Goal: Task Accomplishment & Management: Use online tool/utility

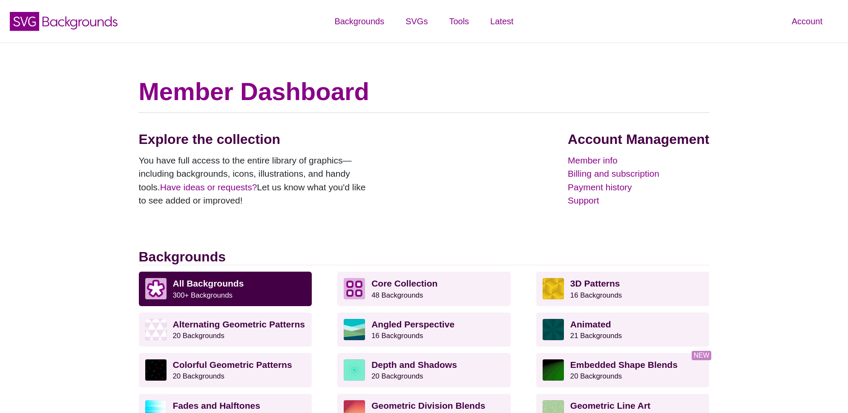
click at [445, 85] on h1 "Member Dashboard" at bounding box center [424, 92] width 571 height 30
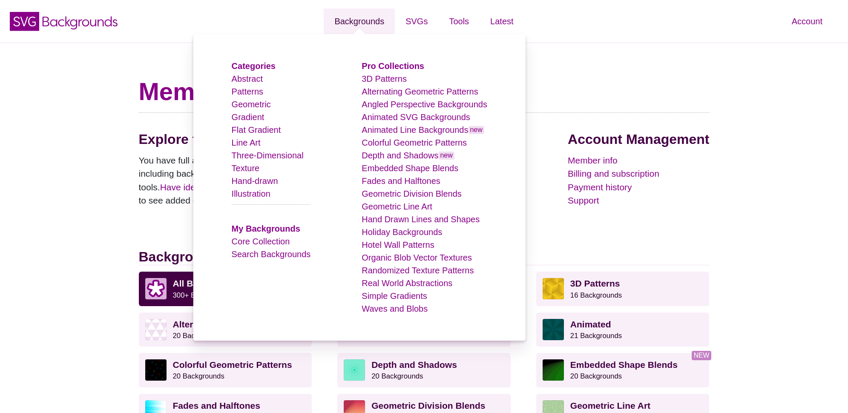
click at [360, 25] on link "Backgrounds" at bounding box center [359, 22] width 71 height 26
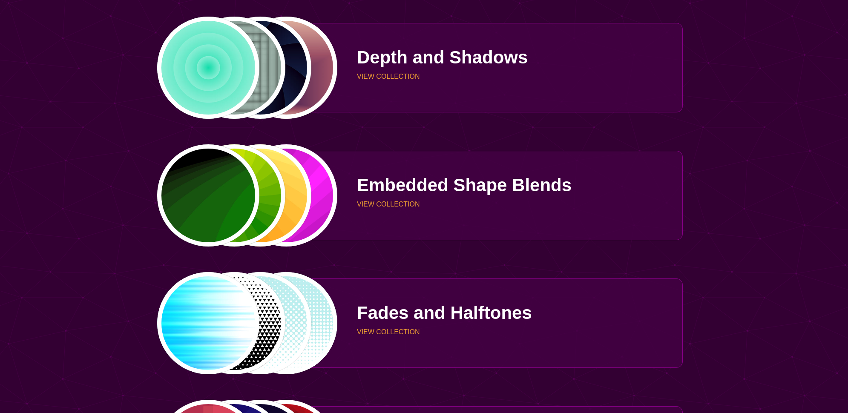
scroll to position [1320, 0]
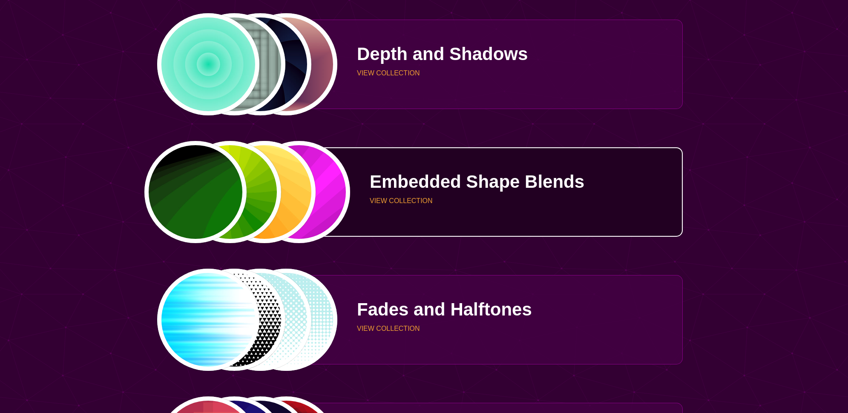
click at [198, 184] on div "PREVIEW PREVIEW PREVIEW PREVIEW" at bounding box center [247, 192] width 181 height 102
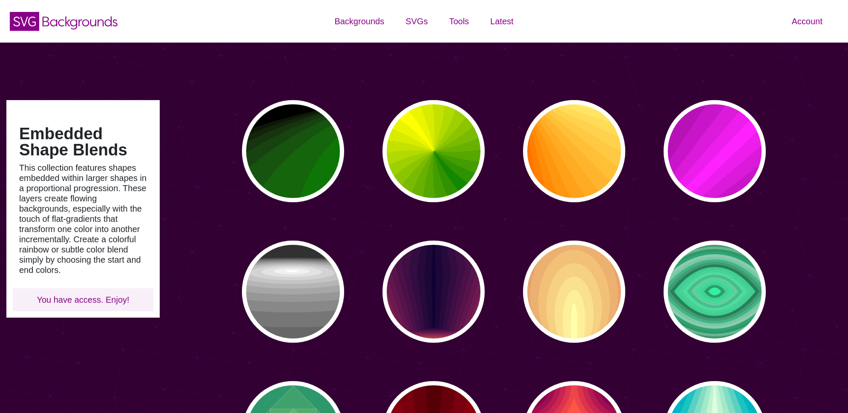
type input "#450057"
type input "#FFFFFF"
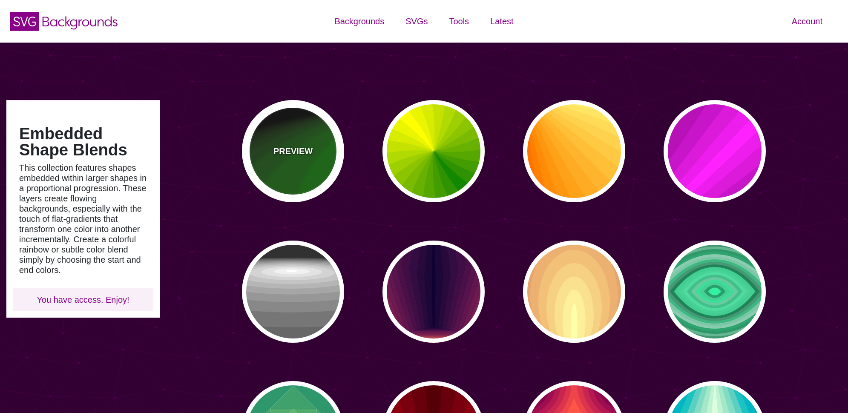
click at [302, 176] on div "PREVIEW" at bounding box center [293, 151] width 102 height 102
type input "#000000"
type input "#008800"
type input "0"
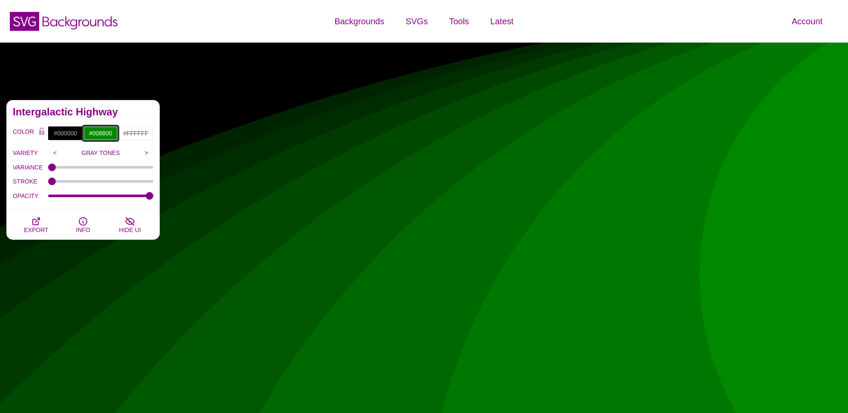
click at [101, 136] on input "#008800" at bounding box center [100, 133] width 35 height 14
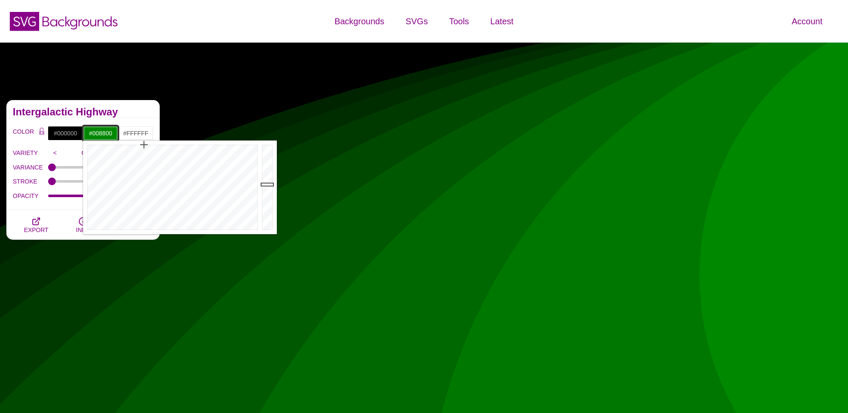
paste input "rgb(200, 45, 45)"
type input "rgb(200,45,45)"
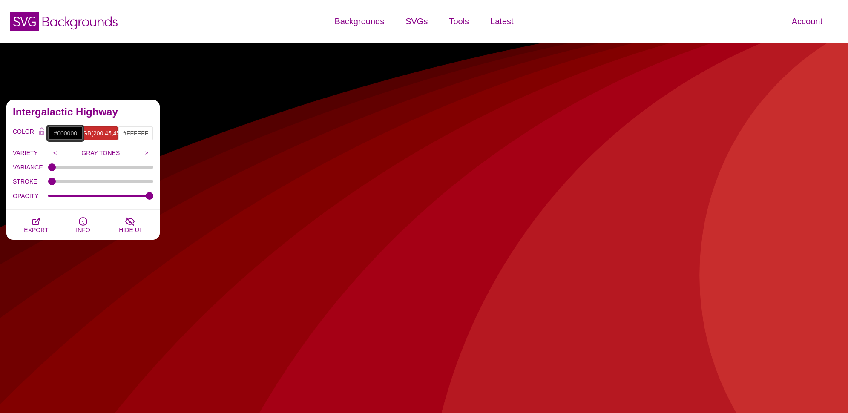
scroll to position [0, 0]
click at [58, 135] on input "#000000" at bounding box center [65, 133] width 35 height 14
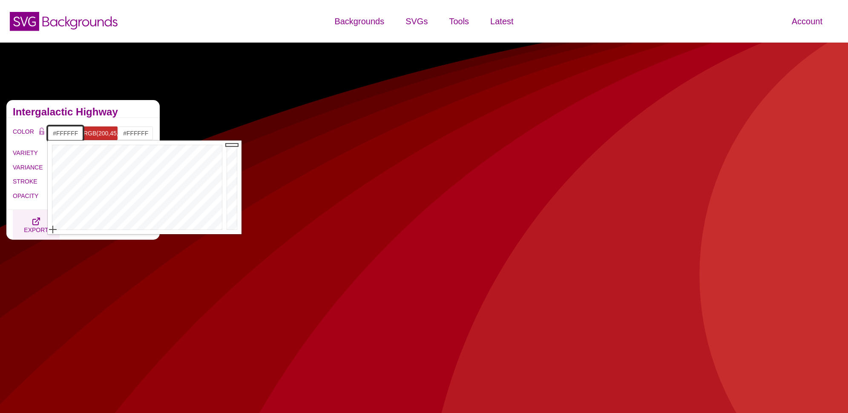
drag, startPoint x: 73, startPoint y: 220, endPoint x: 49, endPoint y: 236, distance: 28.6
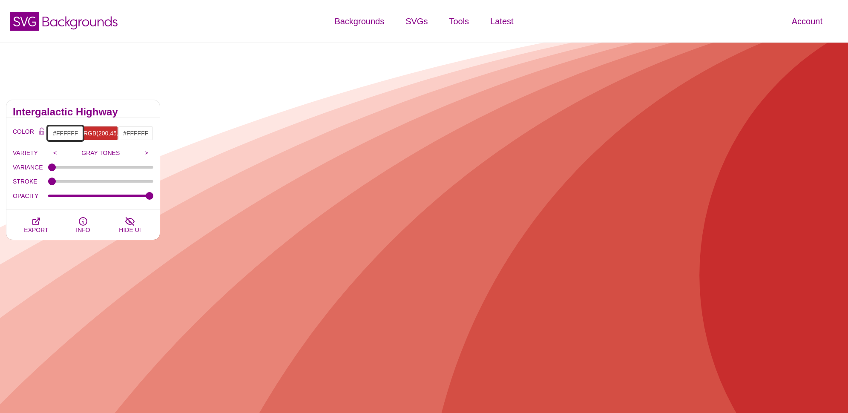
click at [74, 133] on input "#FFFFFF" at bounding box center [65, 133] width 35 height 14
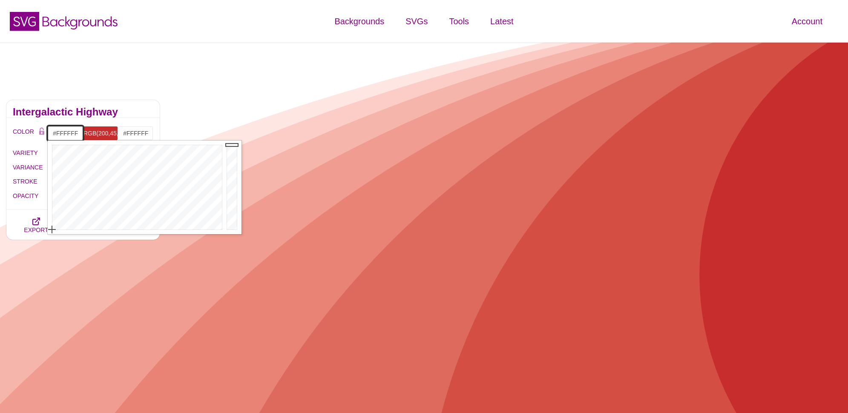
paste input "rgb(200, 45, 45)"
drag, startPoint x: 236, startPoint y: 165, endPoint x: 233, endPoint y: 187, distance: 21.8
click at [233, 187] on div at bounding box center [232, 188] width 17 height 94
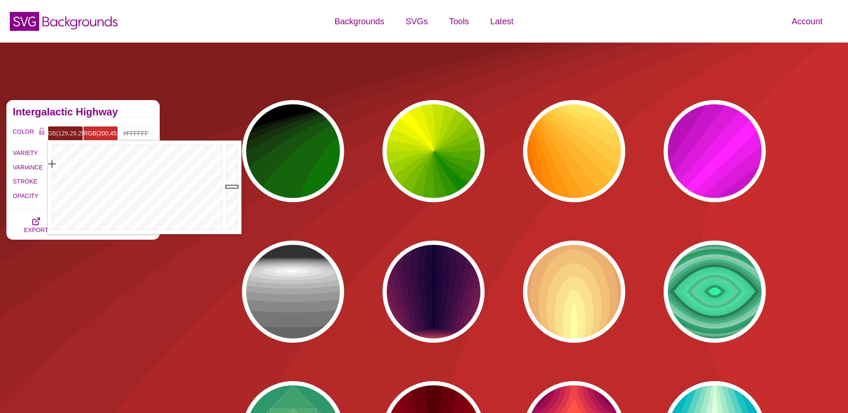
scroll to position [0, 0]
click at [240, 27] on div "SVG Backgrounds Logo" at bounding box center [141, 21] width 283 height 38
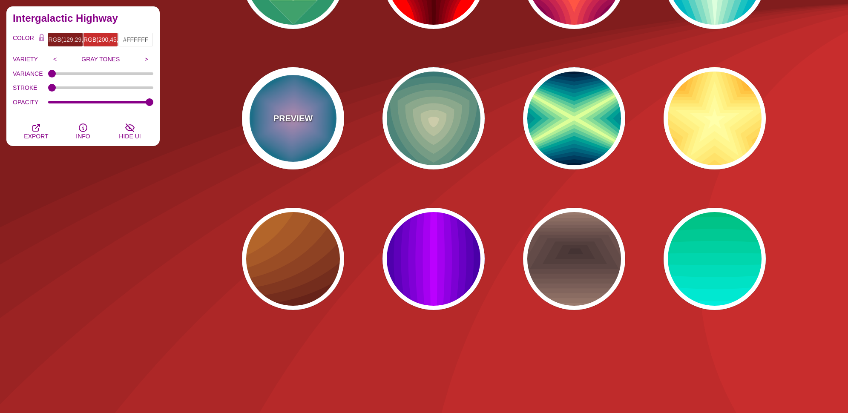
scroll to position [426, 0]
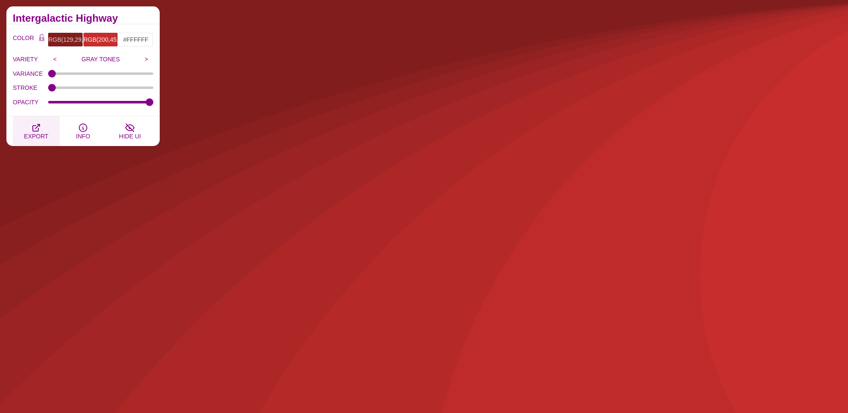
click at [40, 131] on icon "button" at bounding box center [36, 128] width 10 height 10
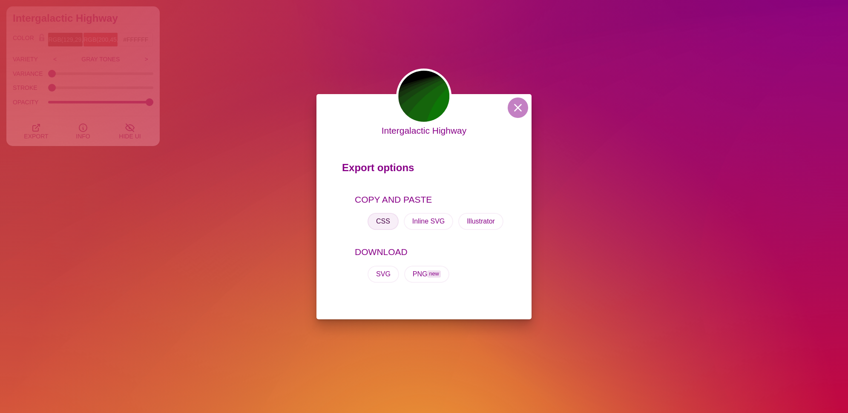
click at [385, 221] on button "CSS" at bounding box center [383, 221] width 31 height 17
click at [236, 33] on div "Intergalactic Highway Export options COPY AND PASTE CSS Inline SVG Illustrator …" at bounding box center [424, 206] width 848 height 413
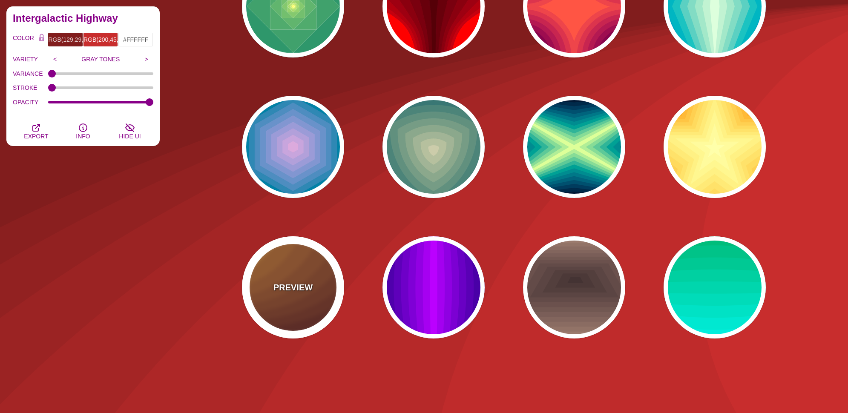
click at [295, 260] on div "PREVIEW" at bounding box center [293, 287] width 102 height 102
type input "#DD9933"
type input "#330000"
type input "1"
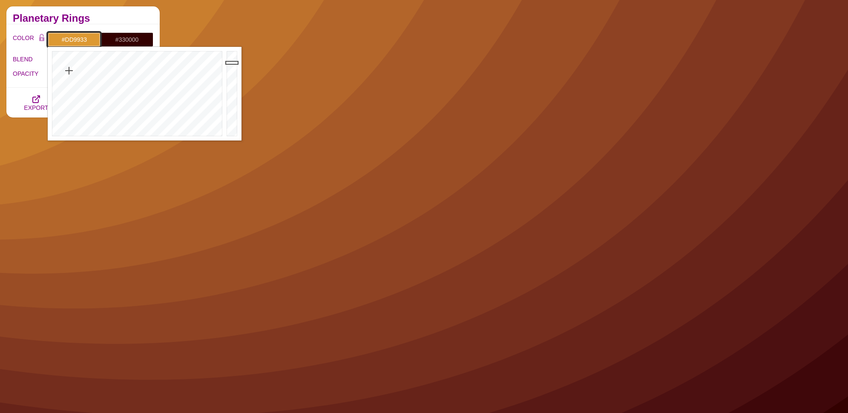
click at [79, 41] on input "#DD9933" at bounding box center [74, 39] width 53 height 14
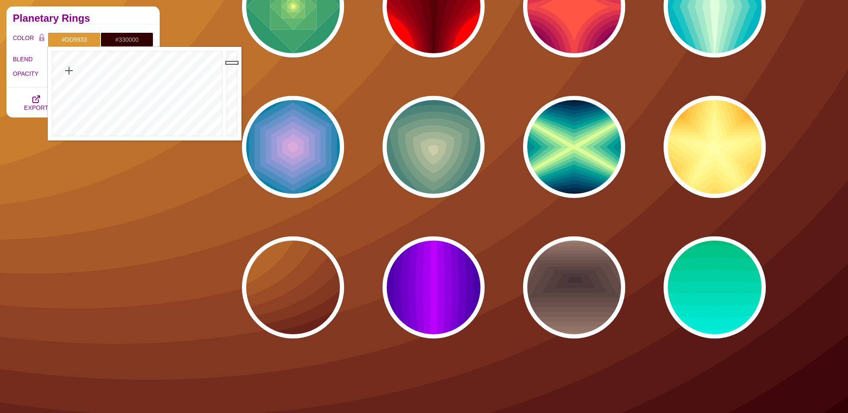
click at [204, 27] on div "PREVIEW PREVIEW PREVIEW PREVIEW PREVIEW PREVIEW PREVIEW PREVIEW PREVIEW PREVIEW…" at bounding box center [507, 6] width 682 height 677
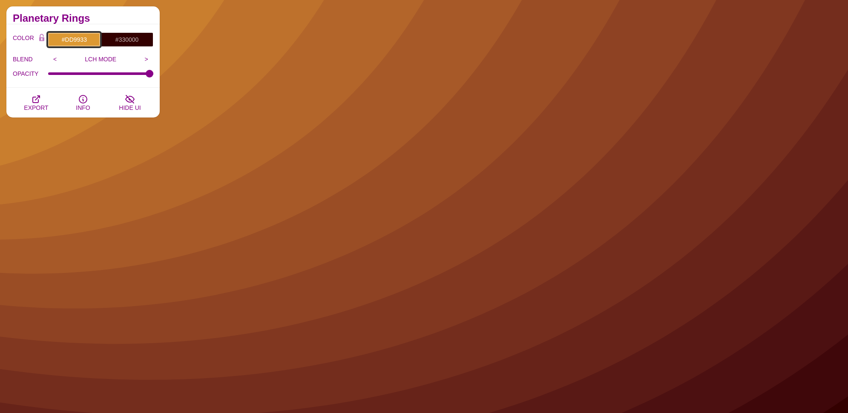
click at [98, 39] on input "#DD9933" at bounding box center [74, 39] width 53 height 14
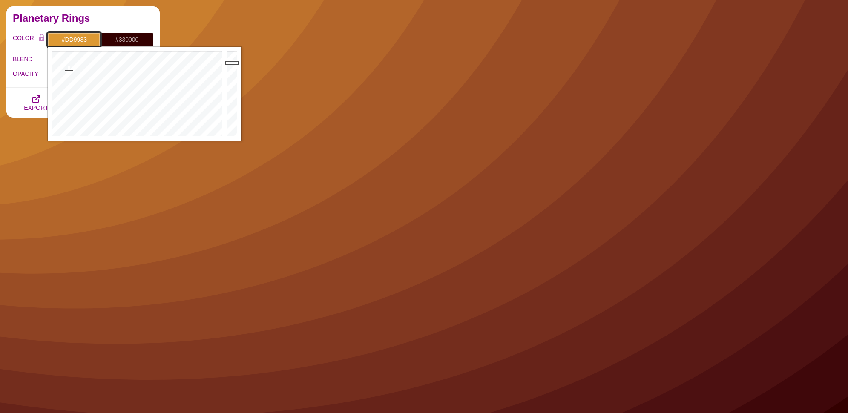
paste input "ca2c2f"
type input "#CA2C2F"
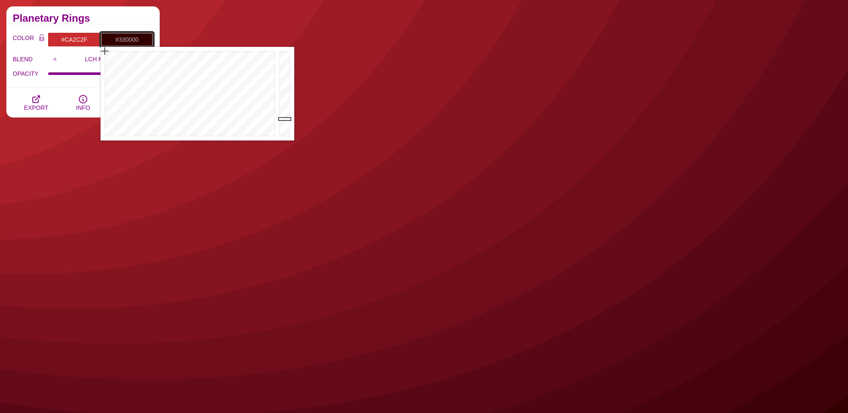
click at [129, 37] on input "#330000" at bounding box center [127, 39] width 53 height 14
paste input "ca2c2f"
drag, startPoint x: 288, startPoint y: 71, endPoint x: 288, endPoint y: 78, distance: 6.4
click at [288, 78] on div at bounding box center [285, 94] width 17 height 94
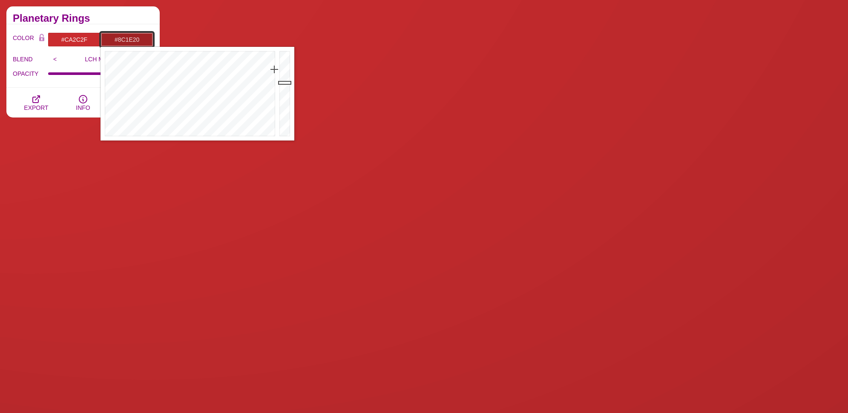
drag, startPoint x: 288, startPoint y: 78, endPoint x: 290, endPoint y: 89, distance: 12.0
click at [290, 89] on div at bounding box center [285, 94] width 17 height 94
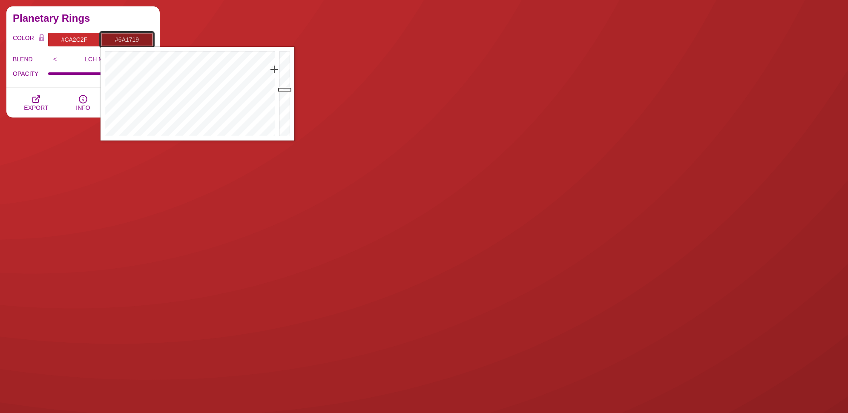
drag, startPoint x: 290, startPoint y: 89, endPoint x: 290, endPoint y: 101, distance: 11.1
click at [290, 101] on div at bounding box center [285, 94] width 17 height 94
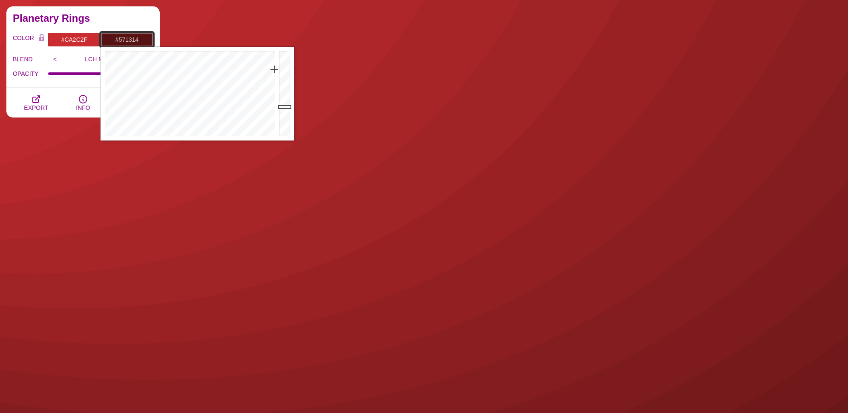
drag, startPoint x: 290, startPoint y: 101, endPoint x: 289, endPoint y: 107, distance: 6.4
click at [289, 107] on div at bounding box center [285, 94] width 17 height 94
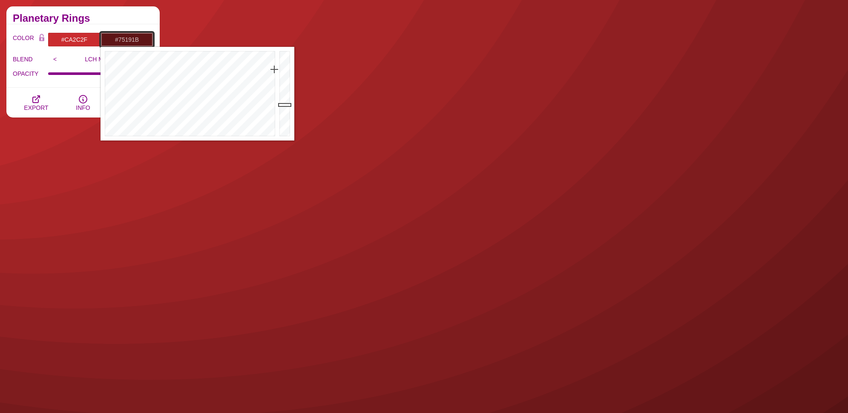
drag, startPoint x: 289, startPoint y: 105, endPoint x: 290, endPoint y: 97, distance: 8.2
click at [290, 97] on div at bounding box center [285, 94] width 17 height 94
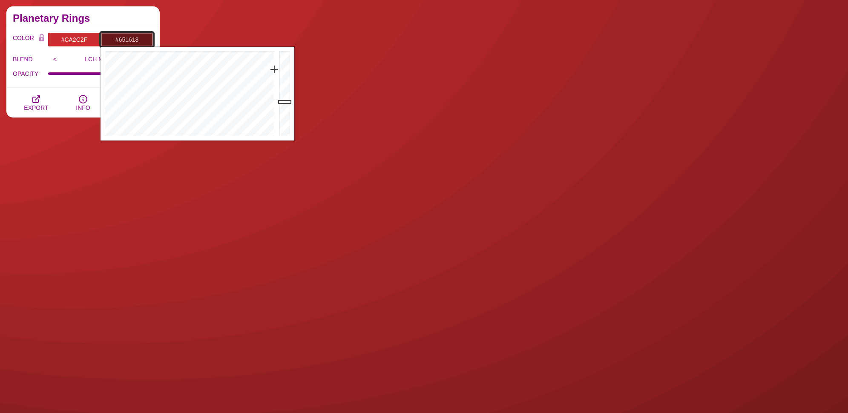
click at [290, 102] on div at bounding box center [285, 94] width 17 height 94
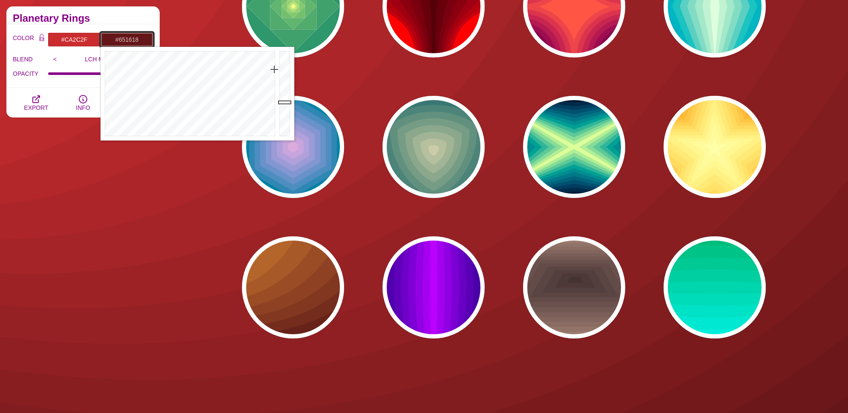
type input "#651618"
click at [305, 236] on div "PREVIEW PREVIEW PREVIEW PREVIEW PREVIEW PREVIEW PREVIEW PREVIEW PREVIEW PREVIEW…" at bounding box center [507, 6] width 682 height 677
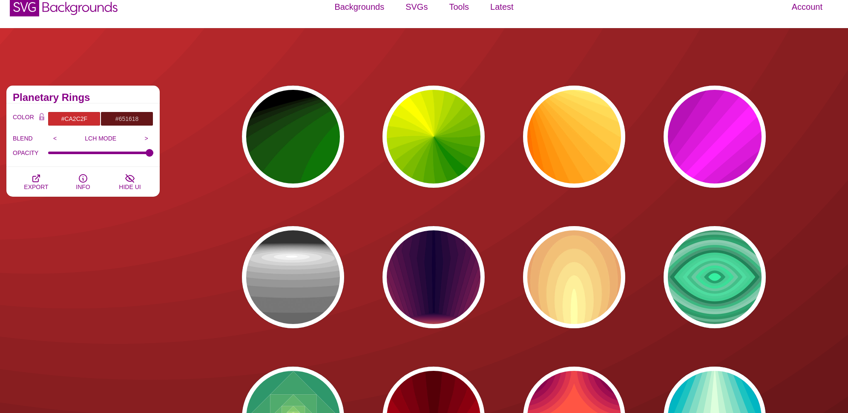
scroll to position [0, 0]
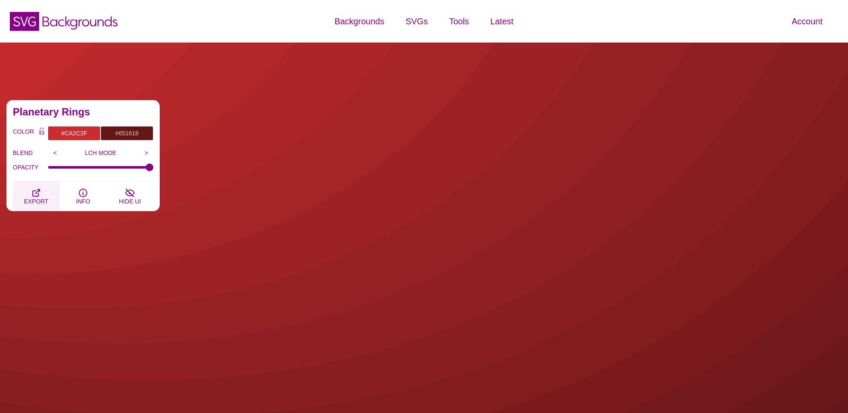
click at [57, 201] on button "EXPORT" at bounding box center [36, 196] width 47 height 30
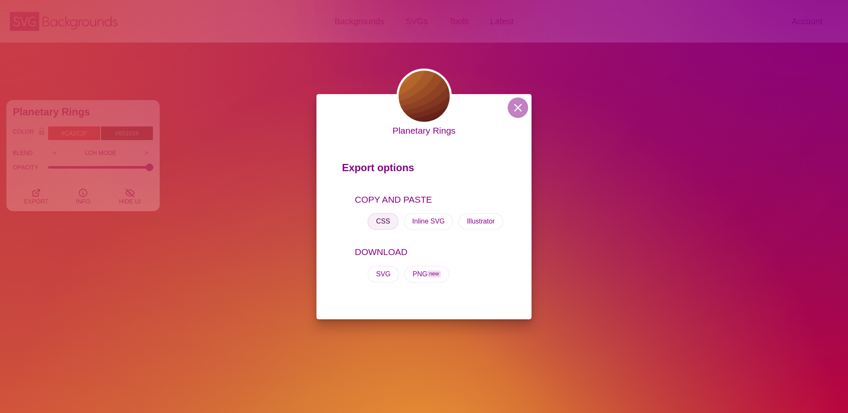
click at [391, 223] on button "CSS" at bounding box center [383, 221] width 31 height 17
click at [422, 50] on div "Planetary Rings Export options COPY AND PASTE CSS Inline SVG Illustrator DOWNLO…" at bounding box center [424, 206] width 848 height 413
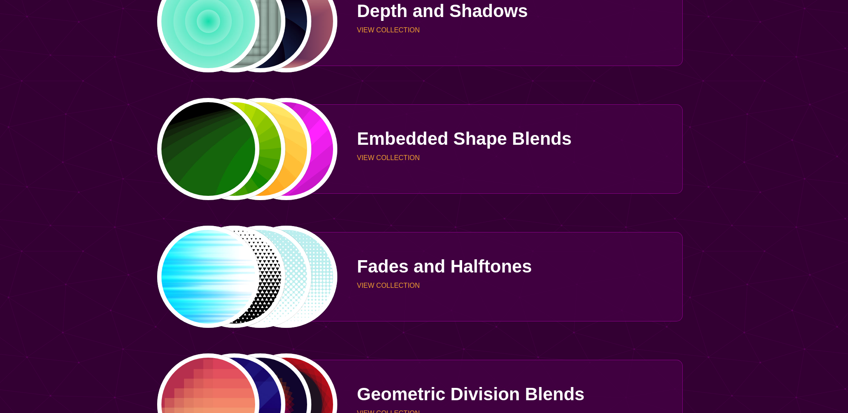
scroll to position [1363, 0]
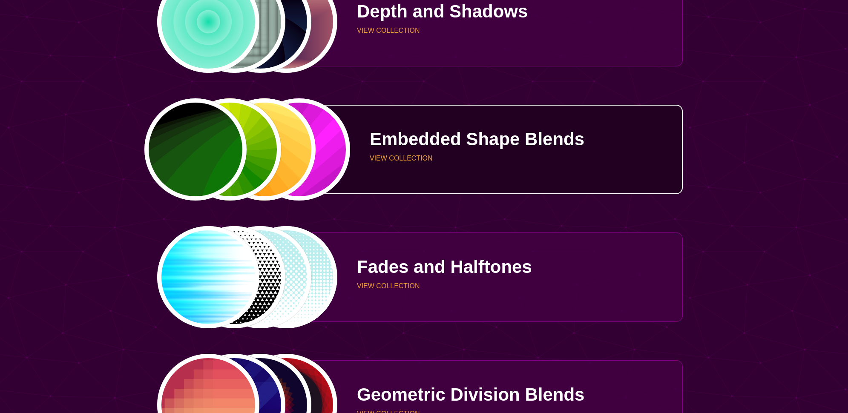
click at [219, 154] on div "PREVIEW PREVIEW PREVIEW PREVIEW" at bounding box center [247, 149] width 181 height 102
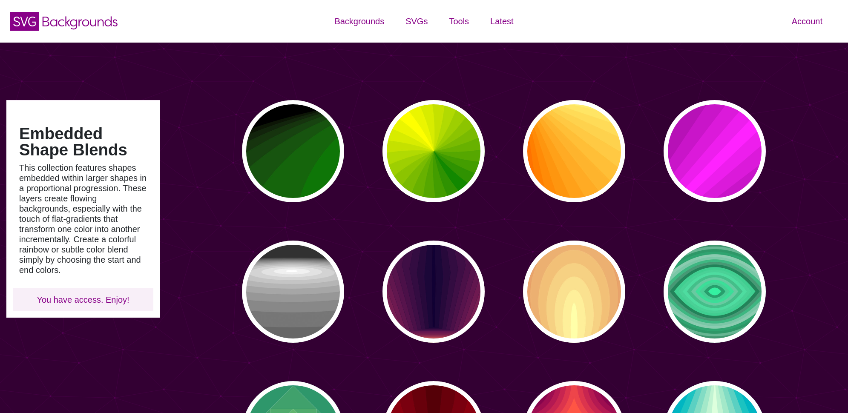
type input "#450057"
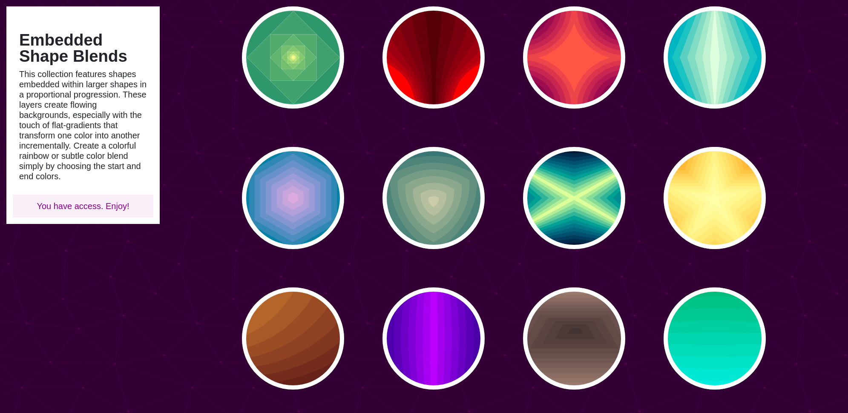
scroll to position [469, 0]
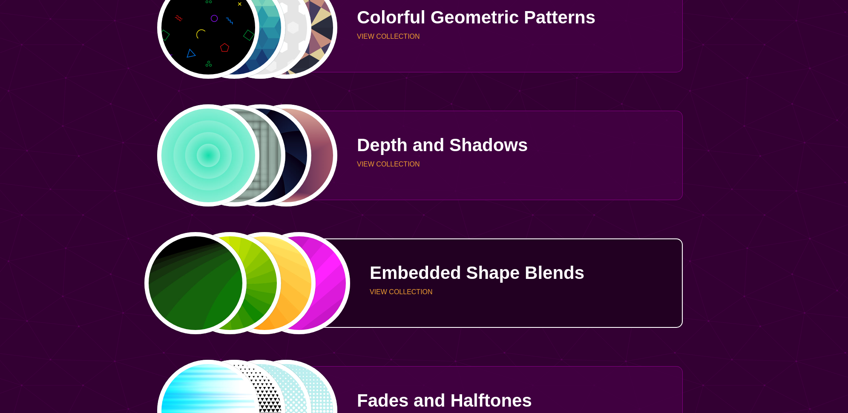
scroll to position [1193, 0]
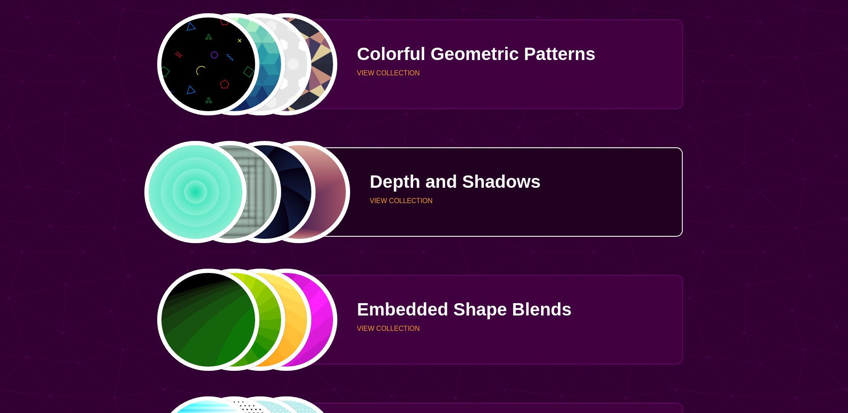
click at [207, 162] on div "PREVIEW PREVIEW PREVIEW PREVIEW" at bounding box center [247, 192] width 181 height 102
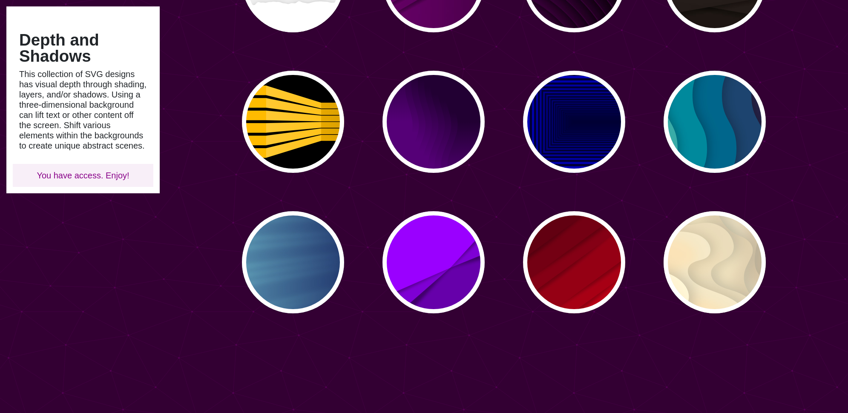
scroll to position [469, 0]
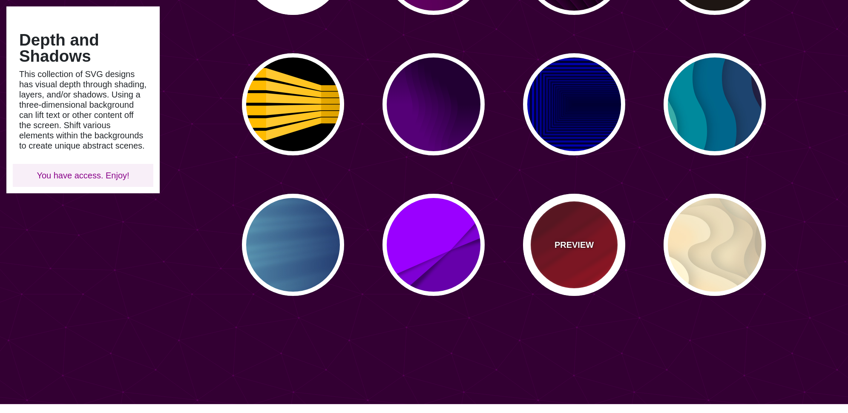
click at [585, 232] on div "PREVIEW" at bounding box center [574, 245] width 102 height 102
type input "#FF0000"
type input "#330000"
type input "0"
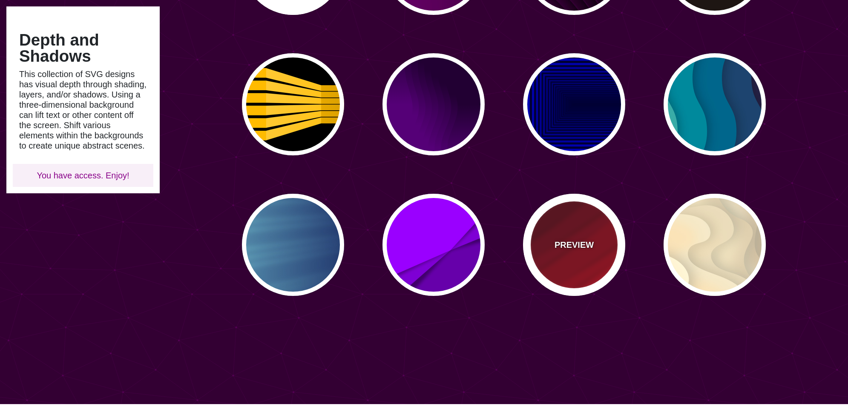
type input "0"
type input "0.5"
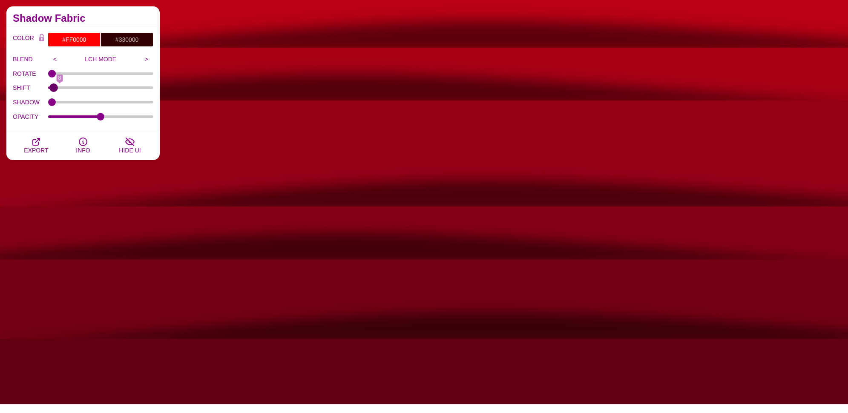
type input "0"
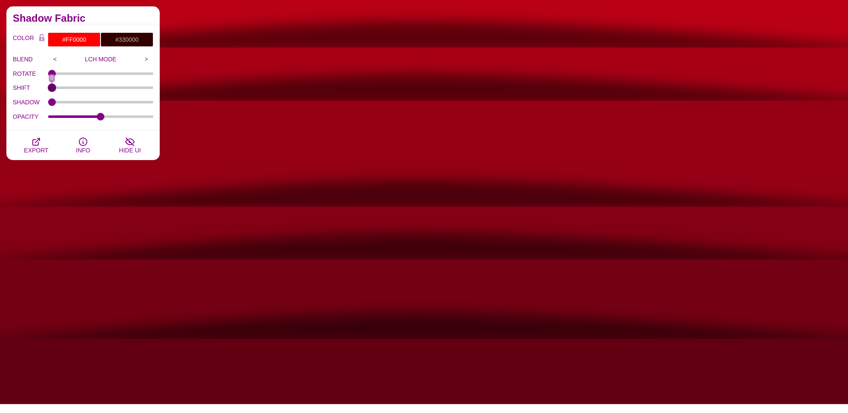
drag, startPoint x: 53, startPoint y: 87, endPoint x: 52, endPoint y: 96, distance: 9.1
click at [52, 89] on input "SHIFT" at bounding box center [101, 87] width 106 height 3
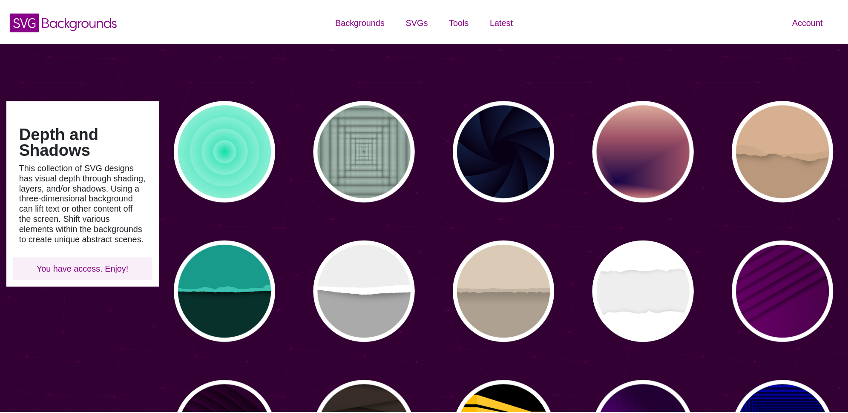
scroll to position [469, 0]
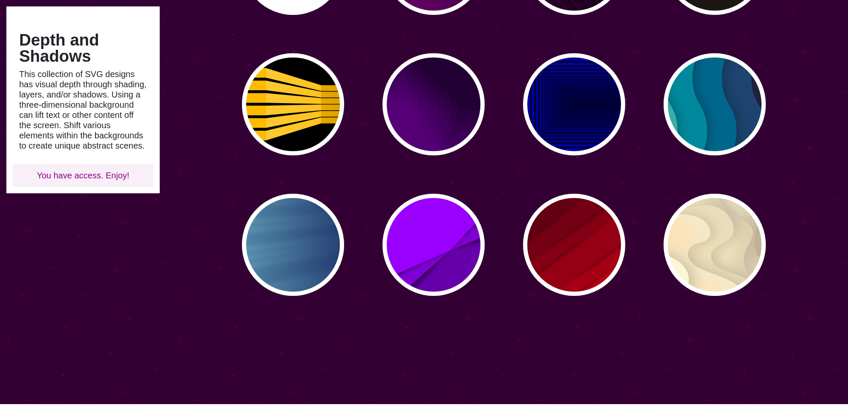
type input "#450057"
type input "#FFFFFF"
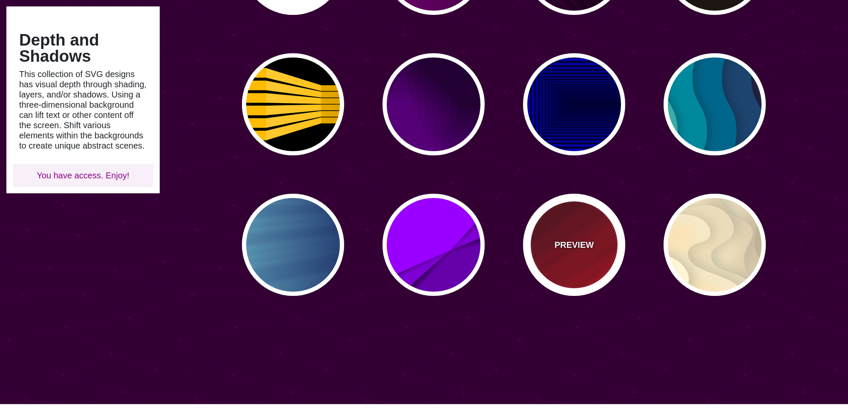
click at [574, 240] on p "PREVIEW" at bounding box center [574, 245] width 39 height 13
type input "#FF0000"
type input "#330000"
type input "0"
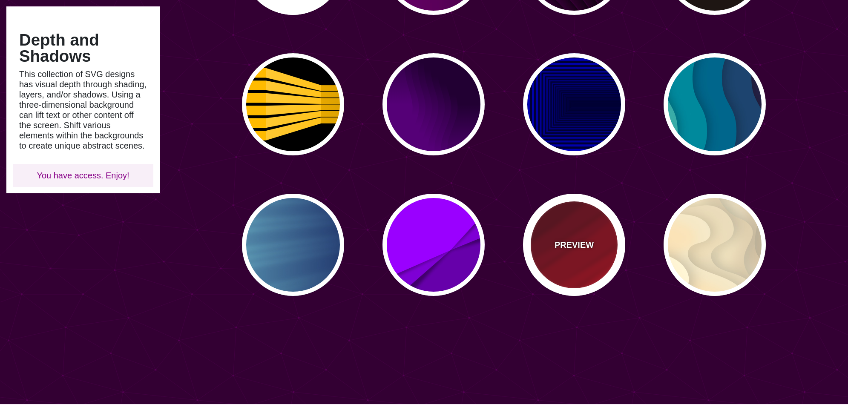
type input "0"
type input "0.5"
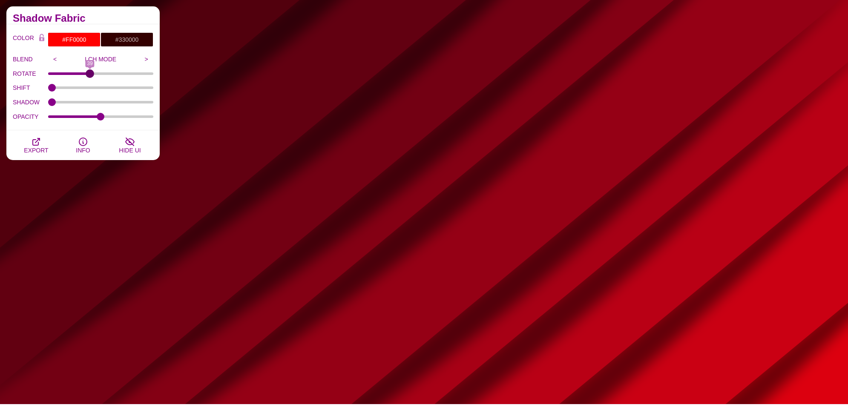
drag, startPoint x: 51, startPoint y: 72, endPoint x: 89, endPoint y: 75, distance: 38.5
type input "39"
click at [89, 75] on input "ROTATE" at bounding box center [101, 73] width 106 height 3
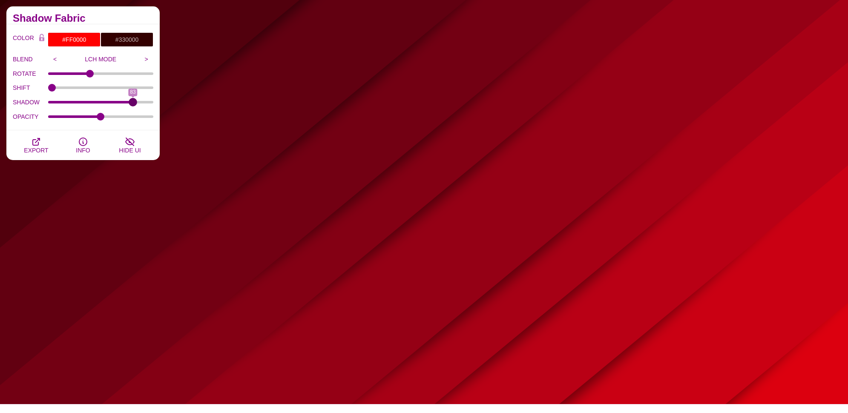
drag, startPoint x: 58, startPoint y: 101, endPoint x: 133, endPoint y: 106, distance: 75.1
type input "83"
click at [133, 104] on input "SHADOW" at bounding box center [101, 102] width 106 height 3
click at [126, 44] on input "#330000" at bounding box center [127, 39] width 53 height 14
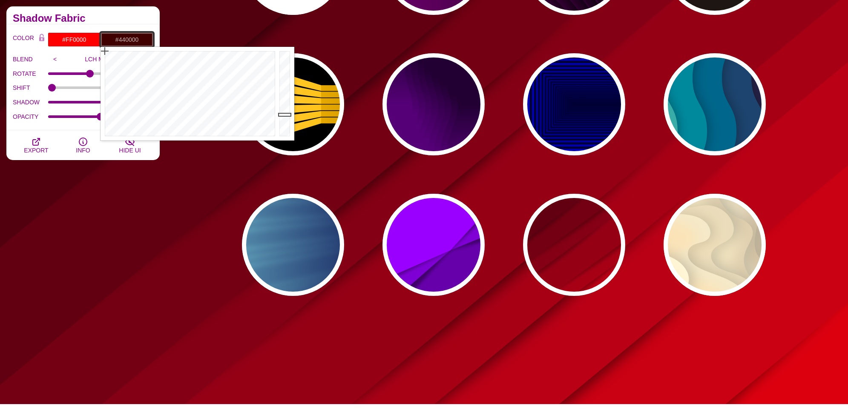
click at [287, 113] on div at bounding box center [285, 94] width 17 height 94
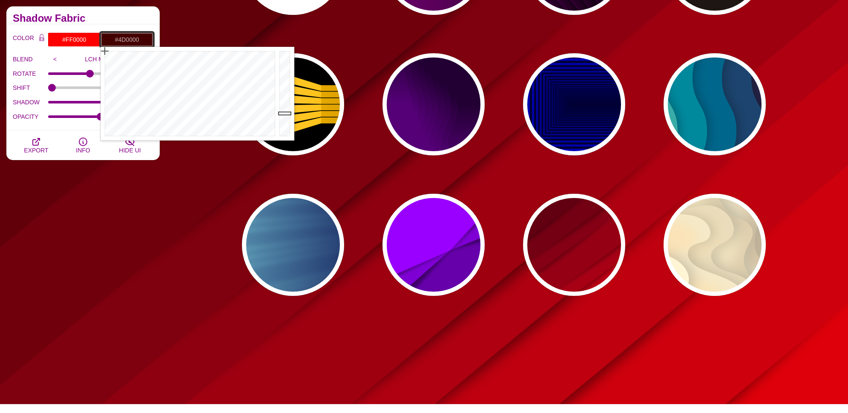
type input "#4E0000"
click at [285, 110] on div at bounding box center [285, 94] width 17 height 94
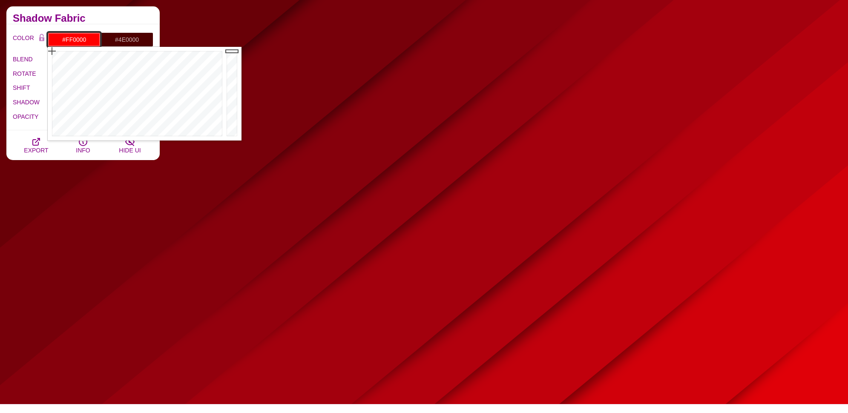
click at [74, 40] on input "#FF0000" at bounding box center [74, 39] width 53 height 14
paste input "background-color: #CA2C2F; background-image: url("data:image/svg+xml,%3Csvg xml…"
click at [89, 37] on input "#FF0000" at bounding box center [74, 39] width 53 height 14
paste input "c82d2d"
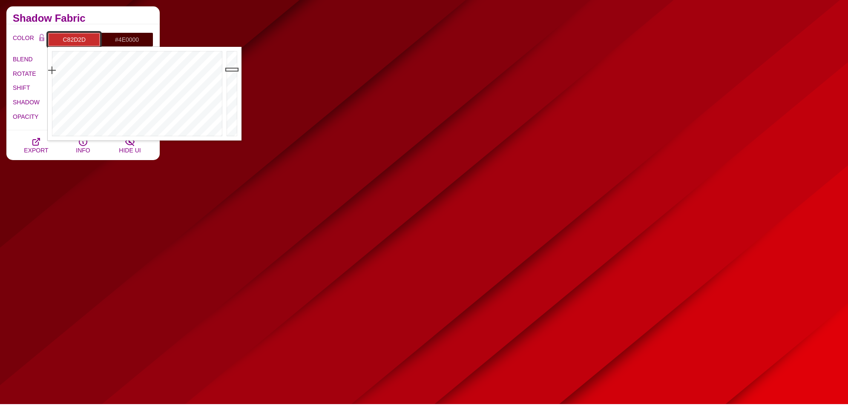
type input "#C82D2D"
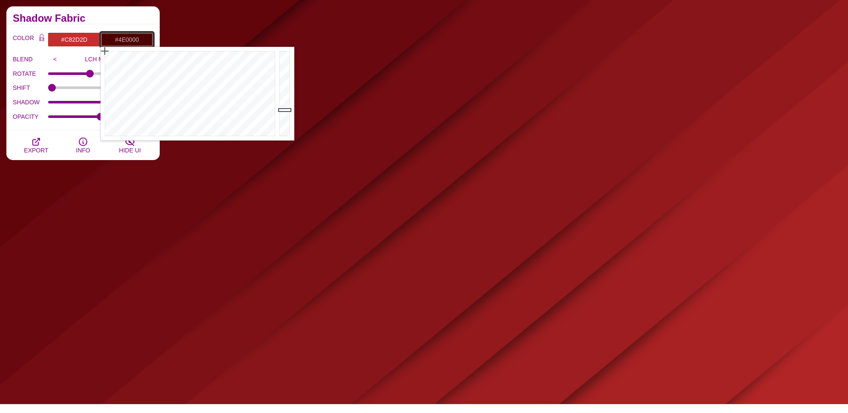
click at [125, 38] on input "#4E0000" at bounding box center [127, 39] width 53 height 14
paste input "c82d2d"
drag, startPoint x: 287, startPoint y: 69, endPoint x: 288, endPoint y: 74, distance: 4.7
click at [288, 74] on div at bounding box center [285, 94] width 17 height 94
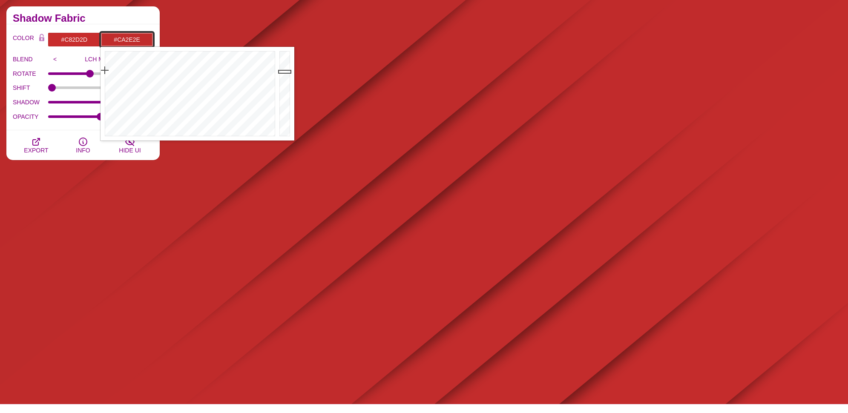
click at [289, 69] on div at bounding box center [285, 94] width 17 height 94
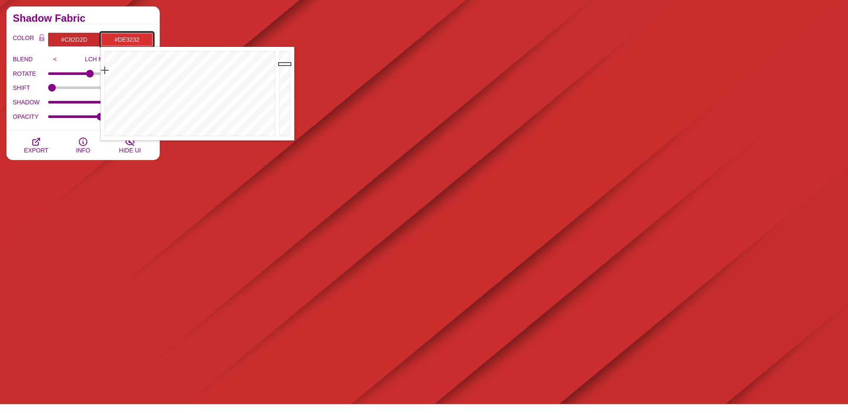
drag, startPoint x: 289, startPoint y: 68, endPoint x: 289, endPoint y: 62, distance: 6.0
click at [289, 62] on div at bounding box center [285, 94] width 17 height 94
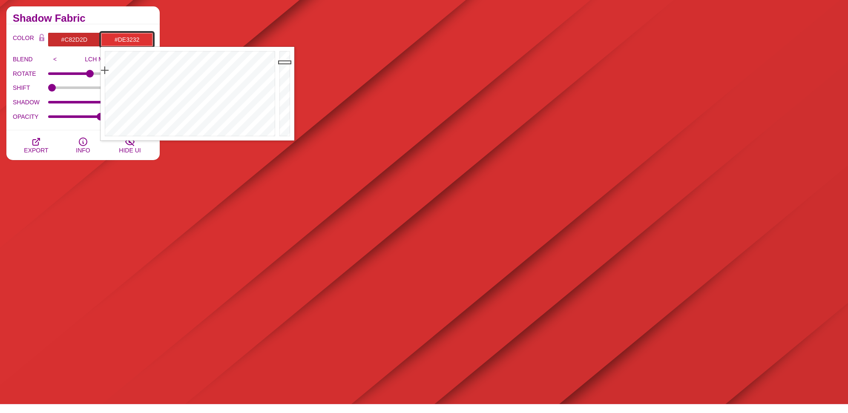
click at [289, 62] on div at bounding box center [285, 94] width 17 height 94
click at [289, 67] on div at bounding box center [285, 94] width 17 height 94
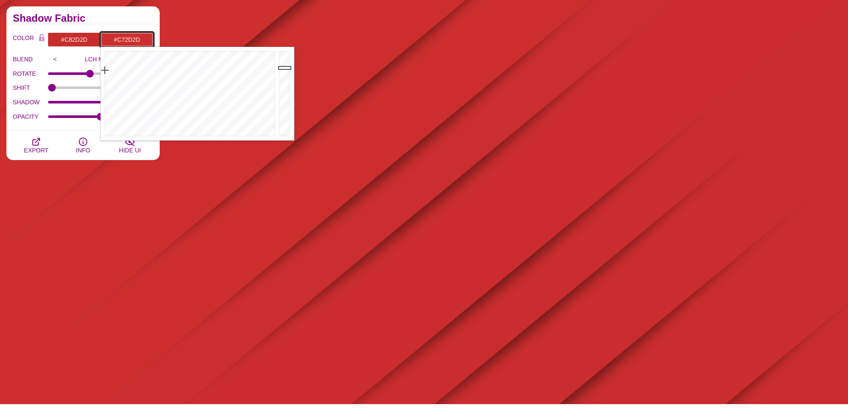
click at [289, 70] on div at bounding box center [285, 94] width 17 height 94
click at [289, 78] on div at bounding box center [285, 94] width 17 height 94
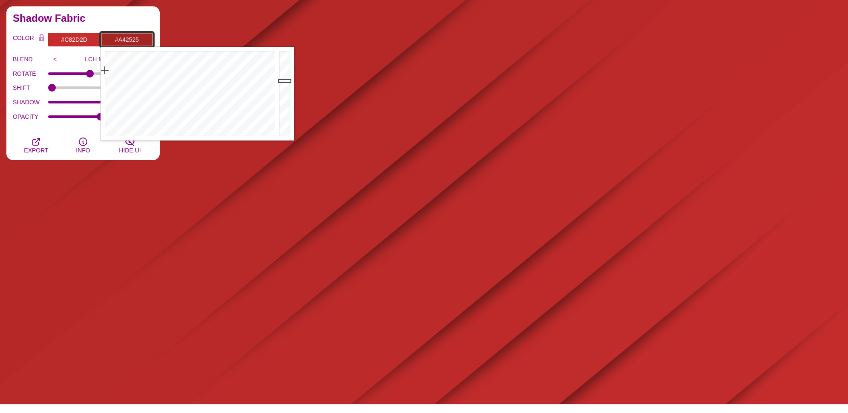
click at [288, 81] on div at bounding box center [285, 94] width 17 height 94
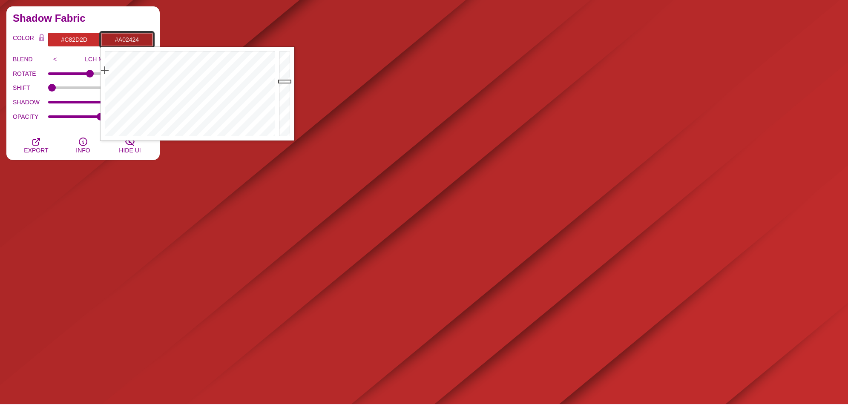
click at [288, 83] on div at bounding box center [285, 94] width 17 height 94
click at [288, 84] on div at bounding box center [285, 94] width 17 height 94
click at [288, 86] on div at bounding box center [285, 94] width 17 height 94
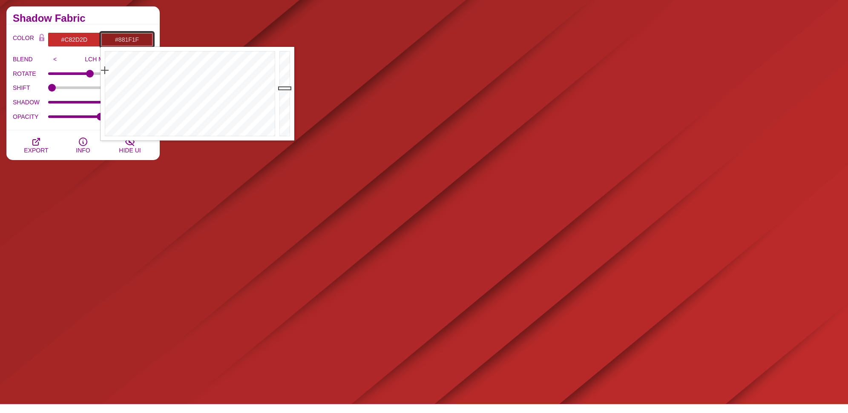
click at [288, 91] on div at bounding box center [285, 94] width 17 height 94
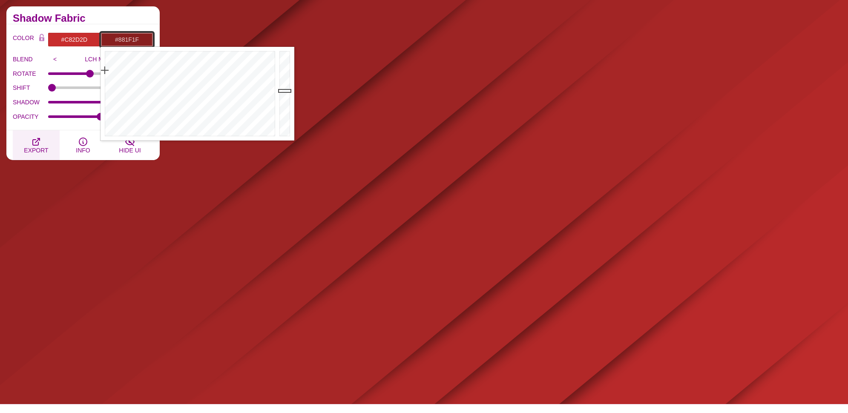
type input "#881F1F"
click at [42, 150] on span "EXPORT" at bounding box center [36, 150] width 24 height 7
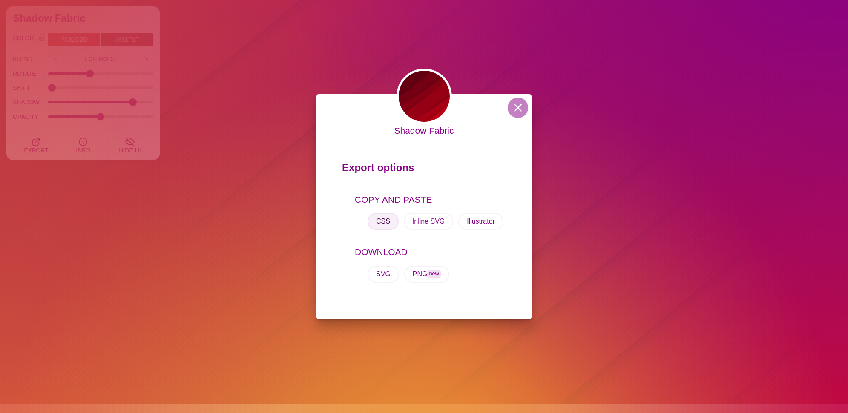
click at [386, 222] on button "CSS" at bounding box center [383, 221] width 31 height 17
click at [768, 151] on div "Shadow Fabric Export options COPY AND PASTE CSS Inline SVG Illustrator DOWNLOAD…" at bounding box center [424, 206] width 848 height 413
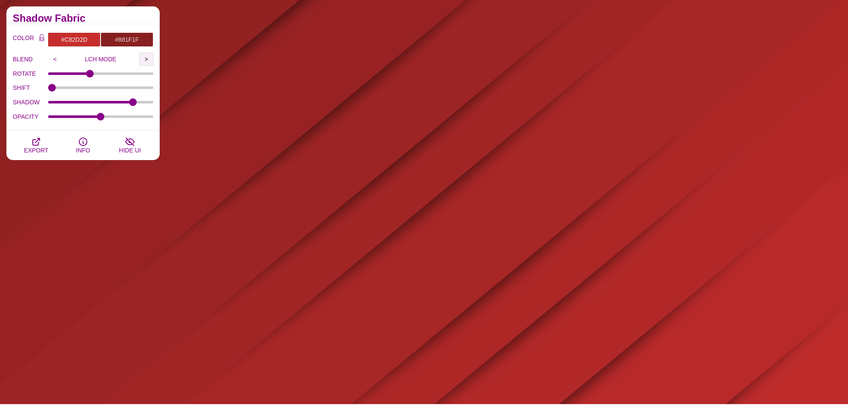
click at [144, 60] on input ">" at bounding box center [146, 59] width 14 height 13
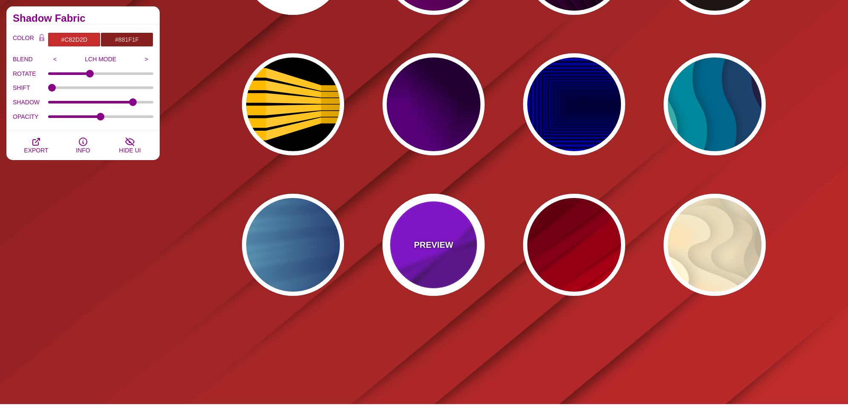
click at [447, 232] on div "PREVIEW" at bounding box center [433, 245] width 102 height 102
type input "#9900FF"
type input "#6600AA"
type input "0.5"
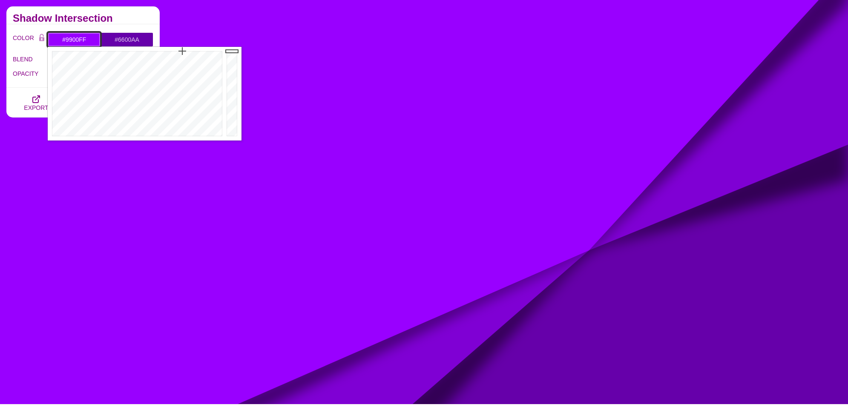
click at [75, 38] on input "#9900FF" at bounding box center [74, 39] width 53 height 14
paste input "background-color: #C82D2D; background-image: url("data:image/svg+xml,%3Csvg xml…"
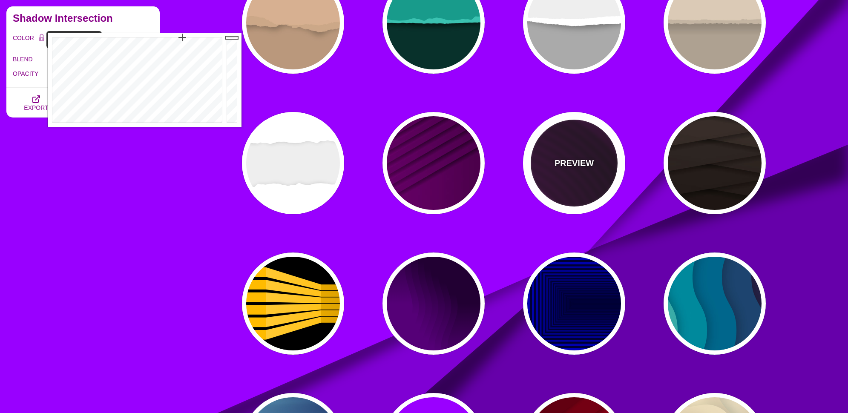
scroll to position [256, 0]
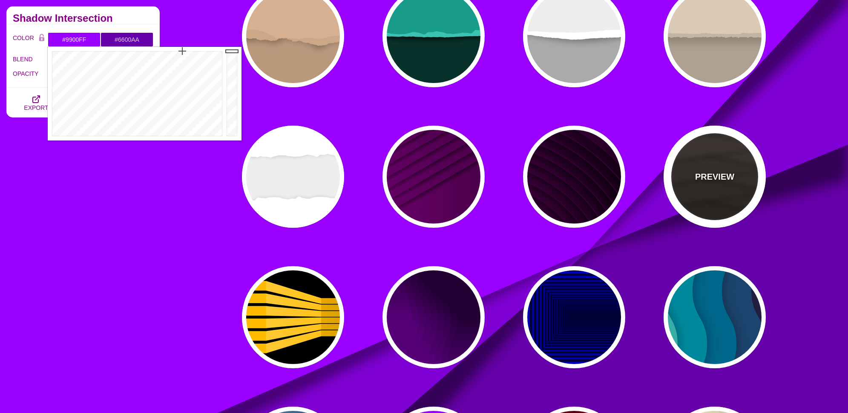
click at [721, 179] on p "PREVIEW" at bounding box center [714, 176] width 39 height 13
type input "#1C1612"
type input "#4D3D37"
type input "0"
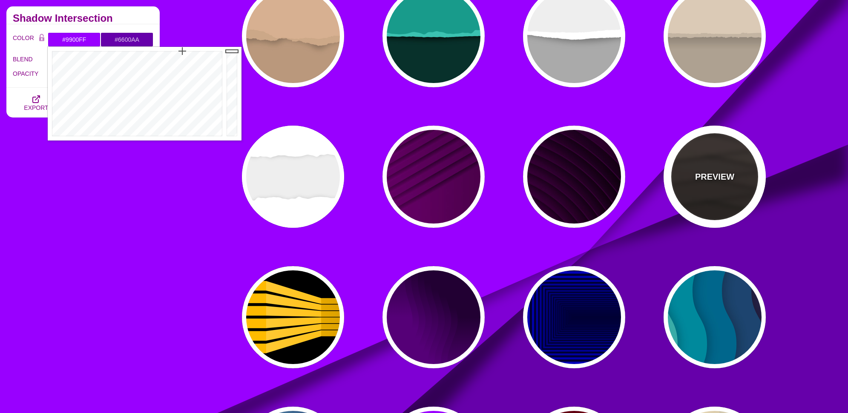
type input "0.9"
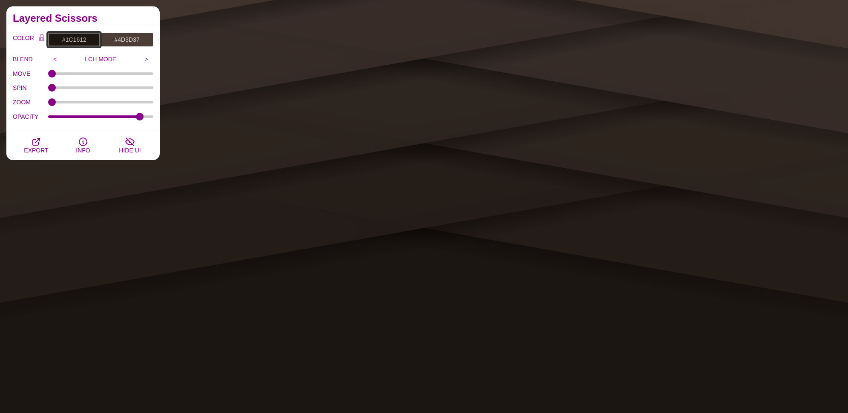
click at [72, 38] on input "#1C1612" at bounding box center [74, 39] width 53 height 14
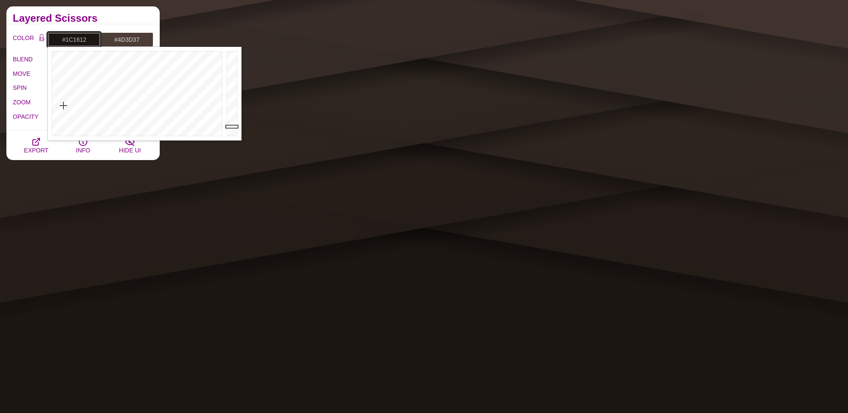
paste input "c82e2e"
type input "#C82E2E"
click at [122, 36] on input "#4D3D37" at bounding box center [127, 39] width 53 height 14
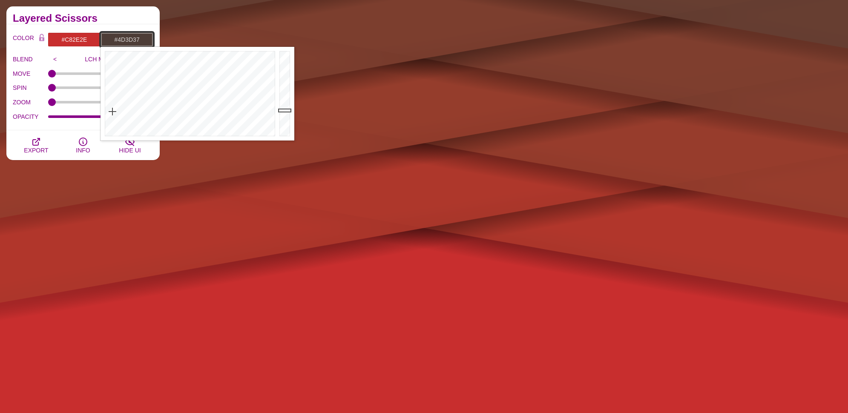
paste input "c82e2e"
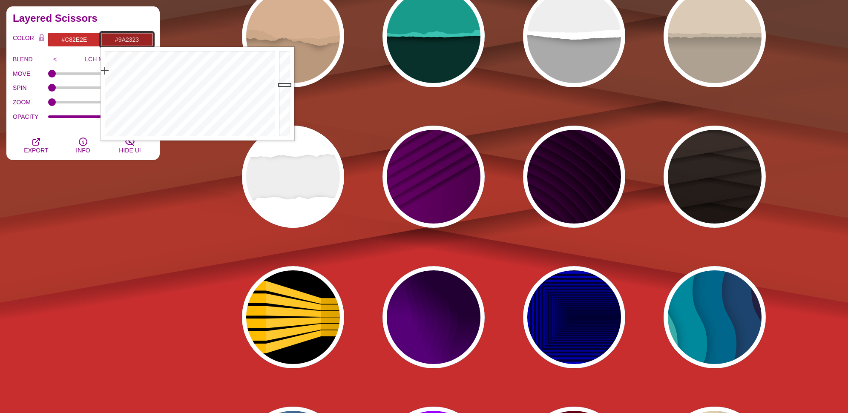
click at [287, 85] on div at bounding box center [285, 94] width 17 height 94
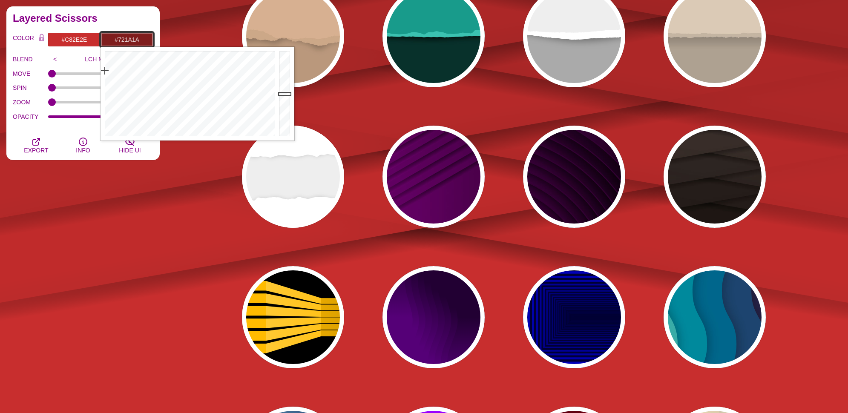
drag, startPoint x: 287, startPoint y: 94, endPoint x: 288, endPoint y: 98, distance: 4.7
click at [288, 98] on div at bounding box center [285, 94] width 17 height 94
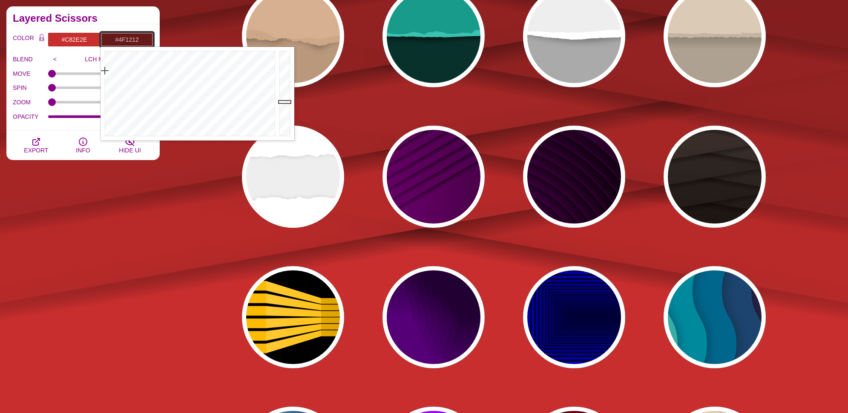
drag, startPoint x: 288, startPoint y: 102, endPoint x: 288, endPoint y: 109, distance: 7.7
click at [288, 109] on div at bounding box center [285, 94] width 17 height 94
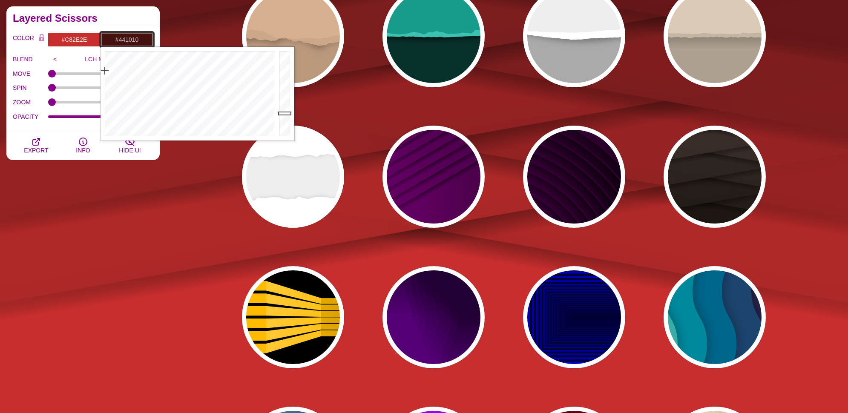
click at [288, 113] on div at bounding box center [285, 94] width 17 height 94
click at [287, 116] on div at bounding box center [285, 94] width 17 height 94
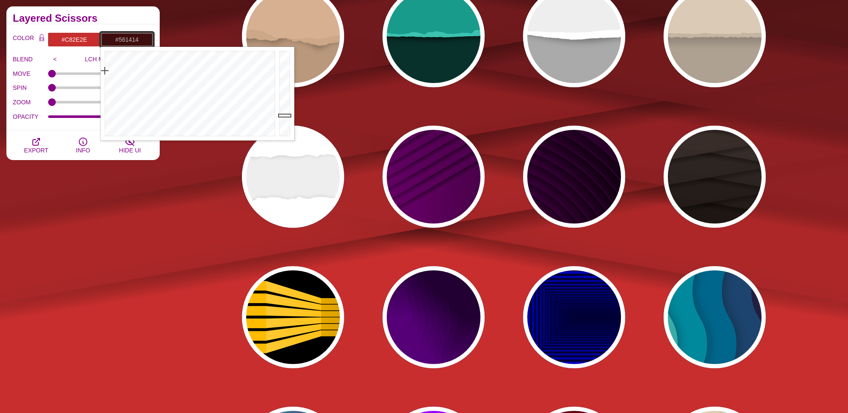
drag, startPoint x: 286, startPoint y: 115, endPoint x: 286, endPoint y: 107, distance: 8.1
click at [286, 107] on div at bounding box center [285, 94] width 17 height 94
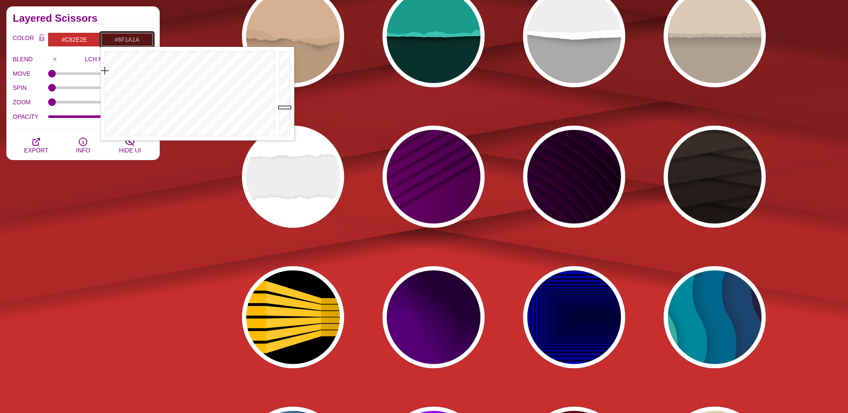
drag, startPoint x: 286, startPoint y: 107, endPoint x: 287, endPoint y: 99, distance: 8.6
click at [287, 99] on div at bounding box center [285, 94] width 17 height 94
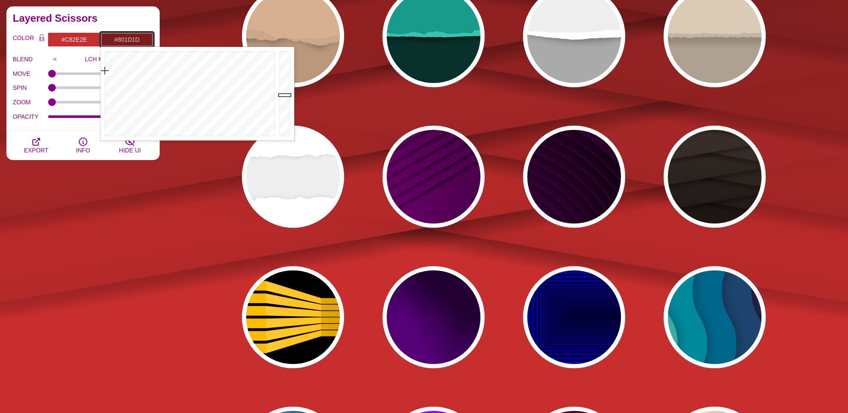
click at [288, 93] on div at bounding box center [285, 94] width 17 height 94
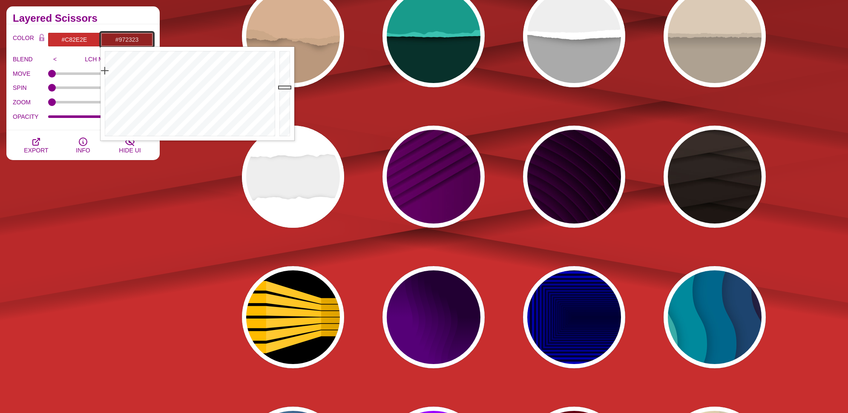
drag, startPoint x: 288, startPoint y: 93, endPoint x: 290, endPoint y: 86, distance: 8.0
click at [290, 86] on div at bounding box center [285, 94] width 17 height 94
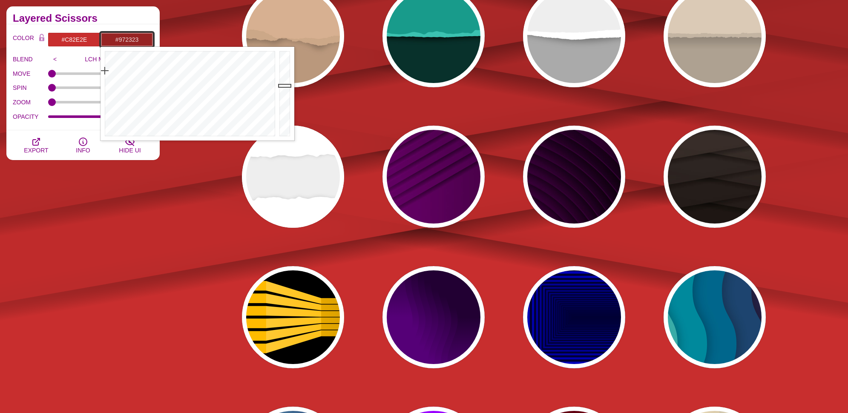
click at [147, 40] on input "#972323" at bounding box center [127, 39] width 53 height 14
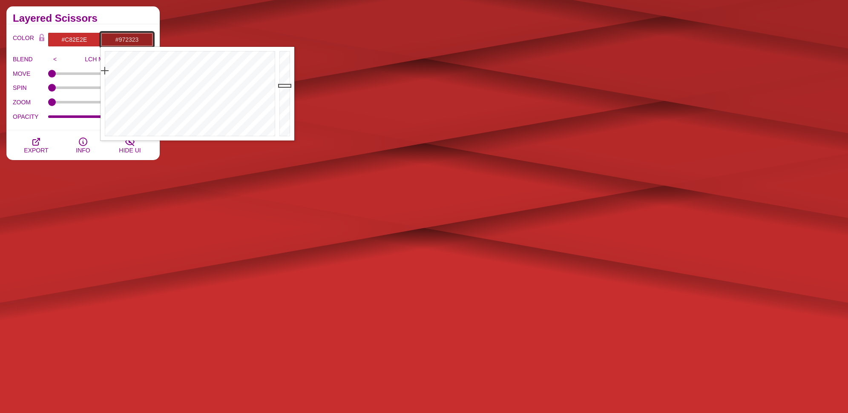
paste input "c82e2e"
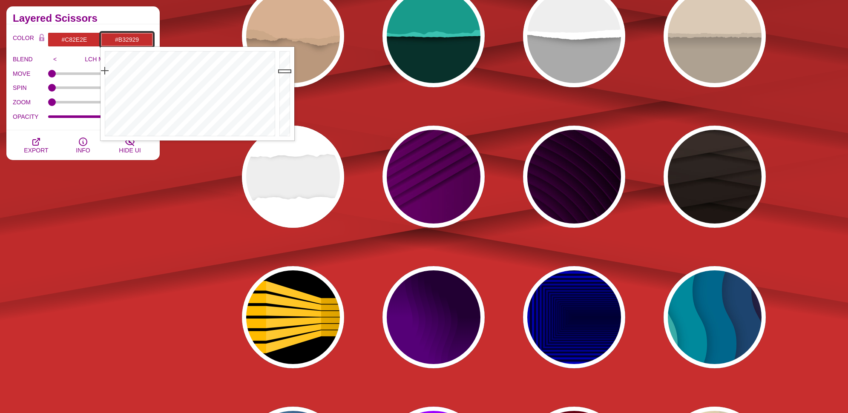
drag, startPoint x: 284, startPoint y: 69, endPoint x: 284, endPoint y: 76, distance: 7.3
click at [284, 76] on div at bounding box center [285, 94] width 17 height 94
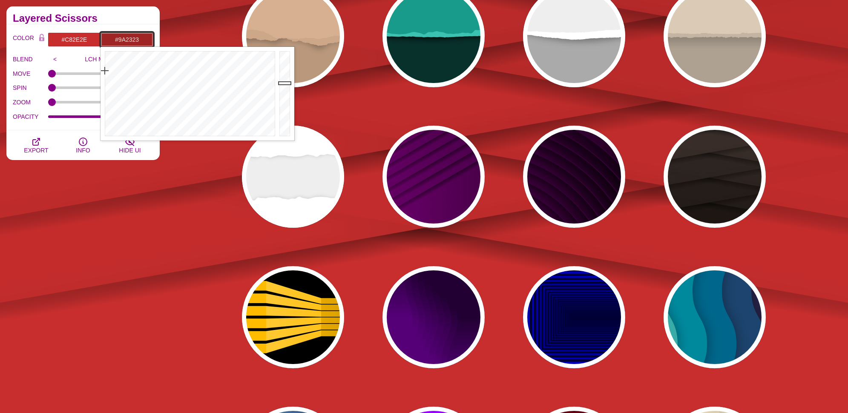
drag, startPoint x: 284, startPoint y: 76, endPoint x: 282, endPoint y: 85, distance: 8.7
click at [282, 85] on div at bounding box center [285, 94] width 17 height 94
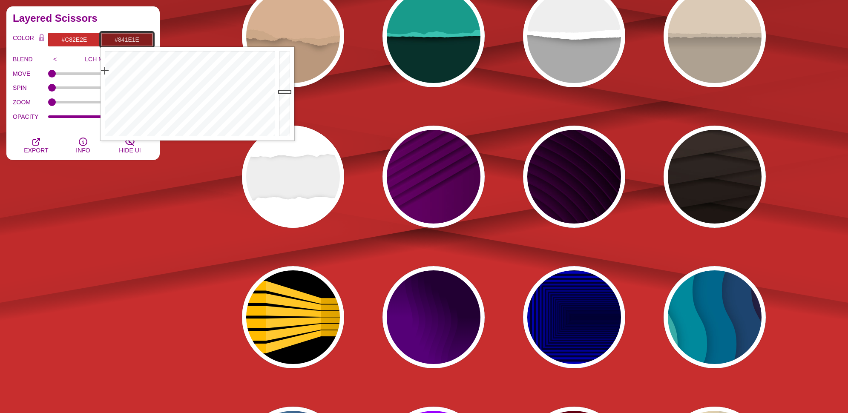
drag, startPoint x: 282, startPoint y: 85, endPoint x: 281, endPoint y: 92, distance: 7.3
click at [281, 92] on div at bounding box center [285, 94] width 17 height 94
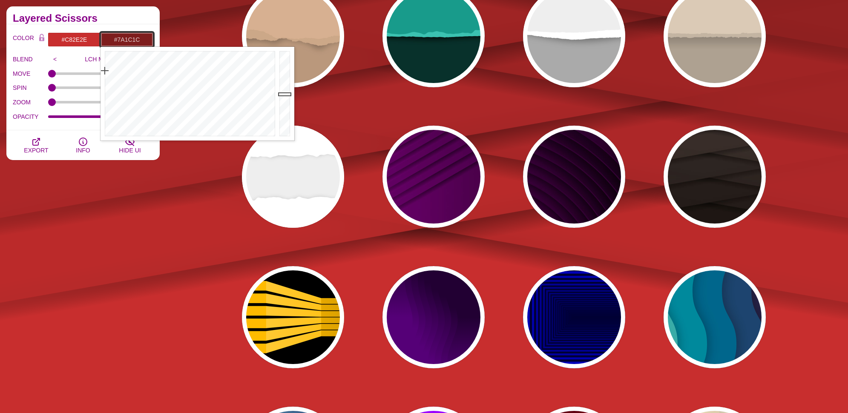
click at [281, 95] on div at bounding box center [285, 94] width 17 height 94
click at [280, 98] on div at bounding box center [285, 94] width 17 height 94
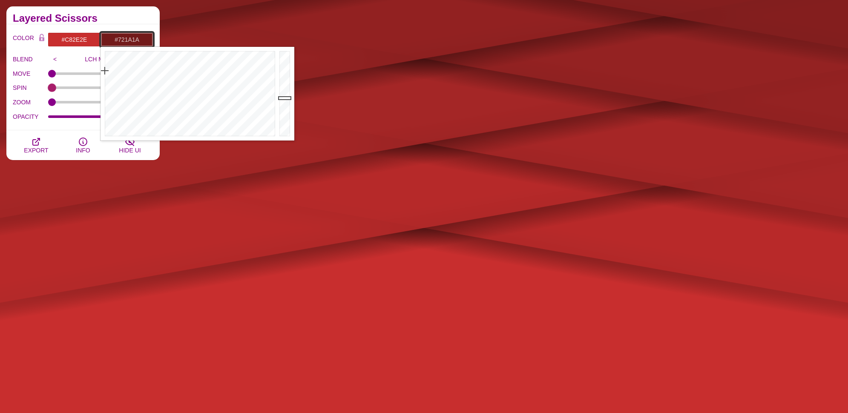
type input "#721A1A"
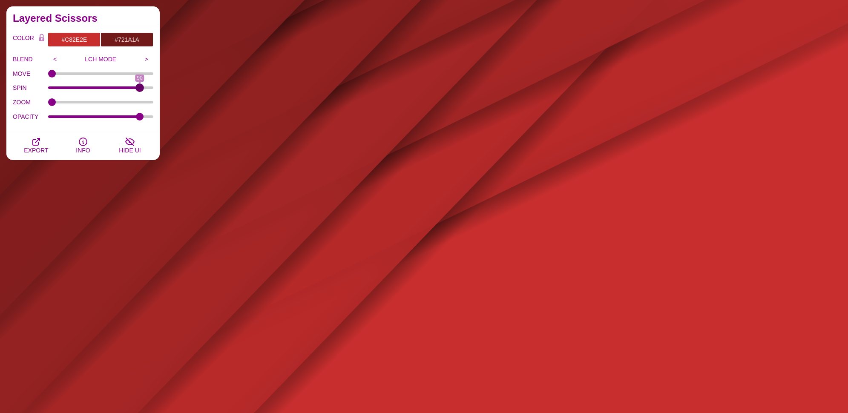
drag, startPoint x: 54, startPoint y: 89, endPoint x: 139, endPoint y: 91, distance: 85.7
type input "90"
click at [139, 89] on input "SPIN" at bounding box center [101, 87] width 106 height 3
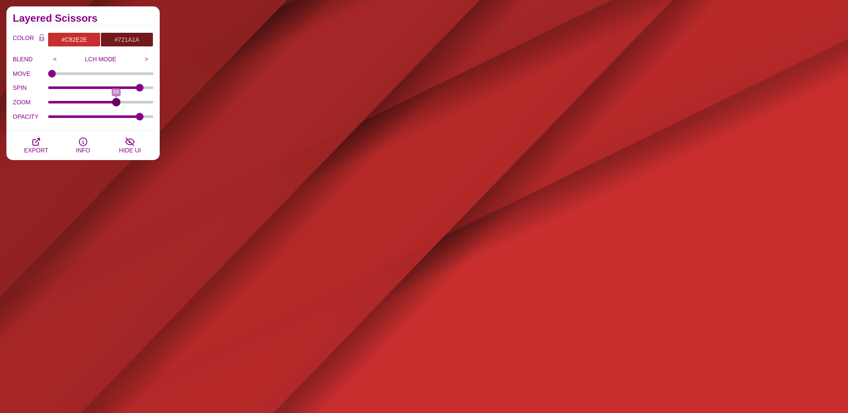
drag, startPoint x: 61, startPoint y: 100, endPoint x: 117, endPoint y: 100, distance: 55.8
click at [117, 101] on input "ZOOM" at bounding box center [101, 102] width 106 height 3
click at [34, 144] on icon "button" at bounding box center [36, 142] width 10 height 10
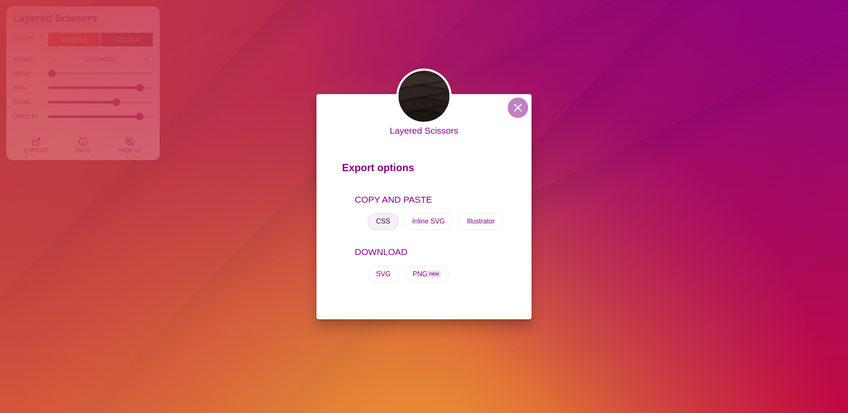
click at [385, 222] on button "CSS" at bounding box center [383, 221] width 31 height 17
click at [578, 115] on div "Layered Scissors Export options COPY AND PASTE CSS Inline SVG Illustrator DOWNL…" at bounding box center [424, 206] width 848 height 413
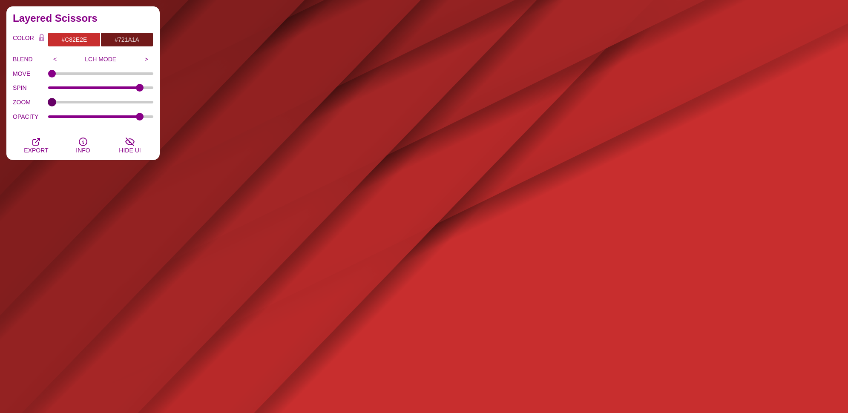
drag, startPoint x: 118, startPoint y: 103, endPoint x: -75, endPoint y: 106, distance: 193.4
type input "0"
click at [48, 104] on input "ZOOM" at bounding box center [101, 102] width 106 height 3
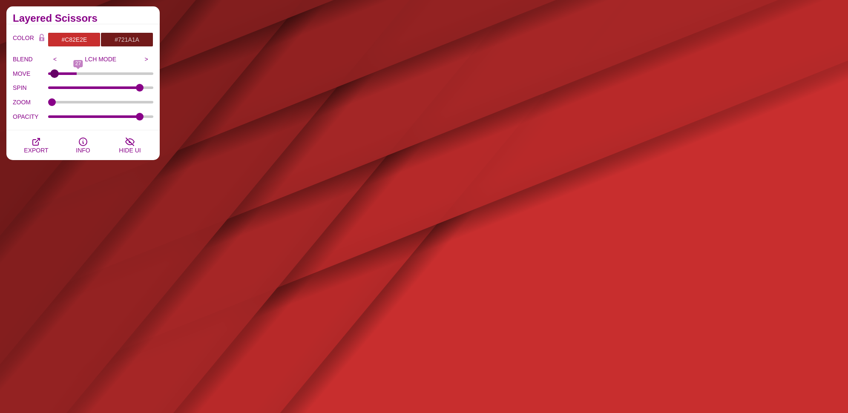
type input "0"
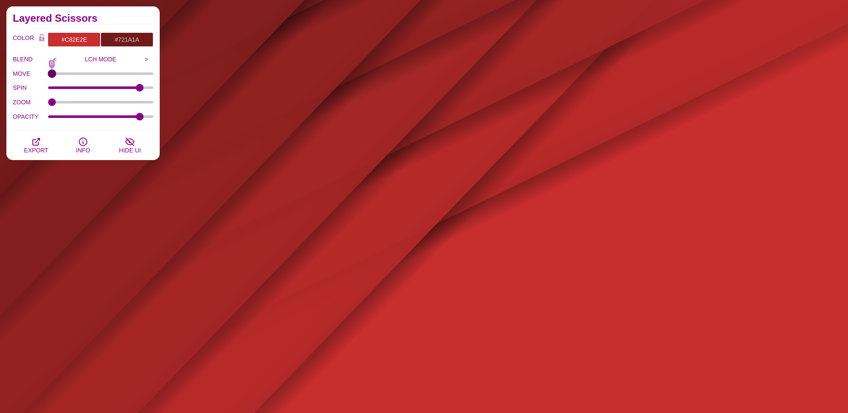
drag, startPoint x: 53, startPoint y: 72, endPoint x: 40, endPoint y: 80, distance: 15.3
click at [48, 75] on input "MOVE" at bounding box center [101, 73] width 106 height 3
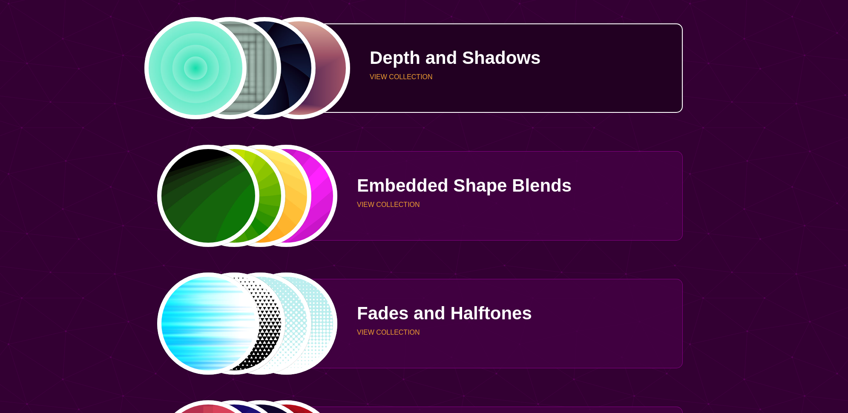
scroll to position [1320, 0]
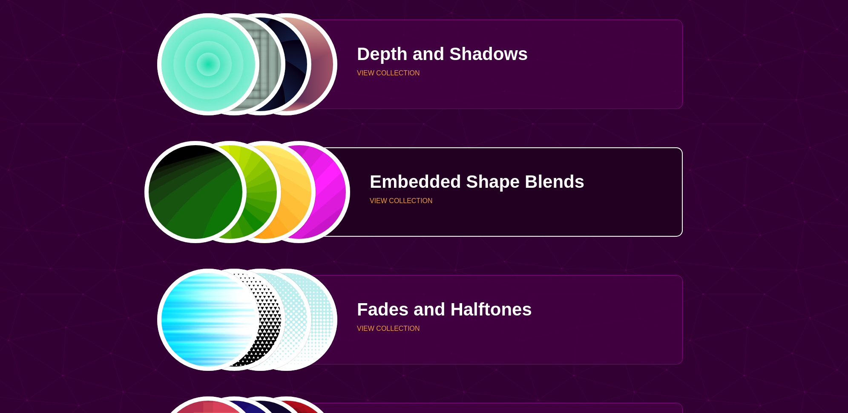
click at [193, 200] on div "PREVIEW PREVIEW PREVIEW PREVIEW" at bounding box center [247, 192] width 181 height 102
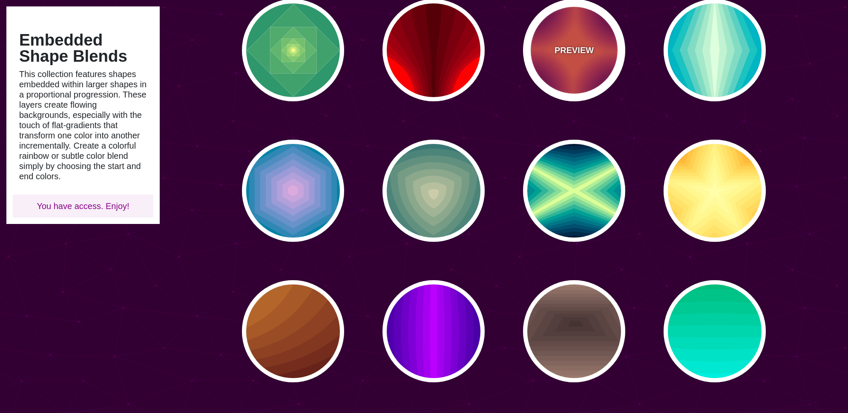
scroll to position [383, 0]
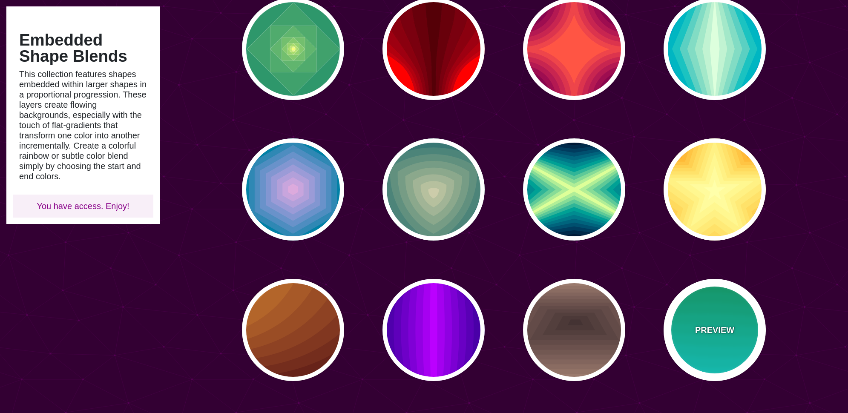
click at [742, 329] on div "PREVIEW" at bounding box center [715, 330] width 102 height 102
type input "#00AA55"
type input "#22FFFF"
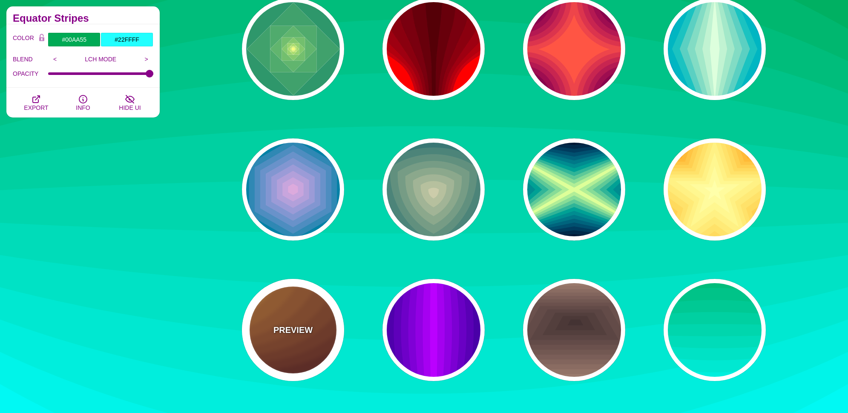
click at [308, 330] on p "PREVIEW" at bounding box center [292, 330] width 39 height 13
type input "#DD9933"
type input "#330000"
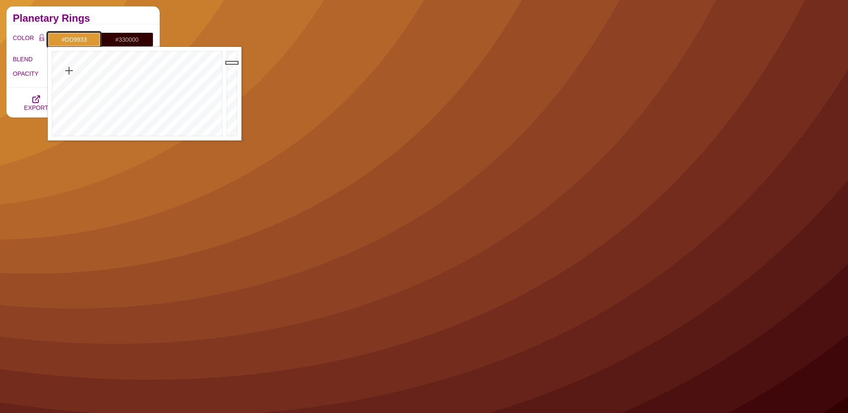
click at [79, 40] on input "#DD9933" at bounding box center [74, 39] width 53 height 14
paste input "background-color: #C82E2E; background-image: url("data:image/svg+xml,%3Csvg xml…"
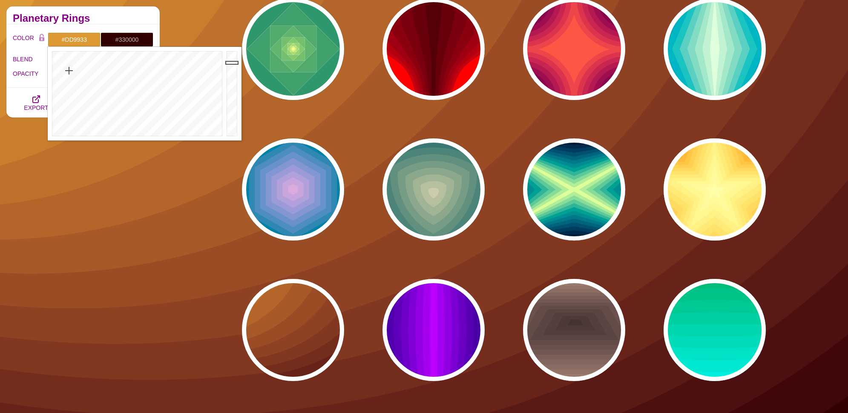
scroll to position [0, 0]
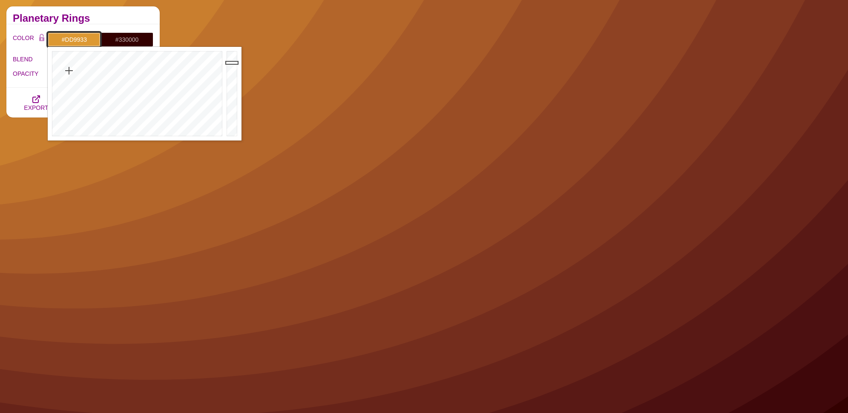
click at [81, 35] on input "#DD9933" at bounding box center [74, 39] width 53 height 14
paste input "c82d2d"
type input "#C82D2D"
click at [122, 40] on input "#330000" at bounding box center [127, 39] width 53 height 14
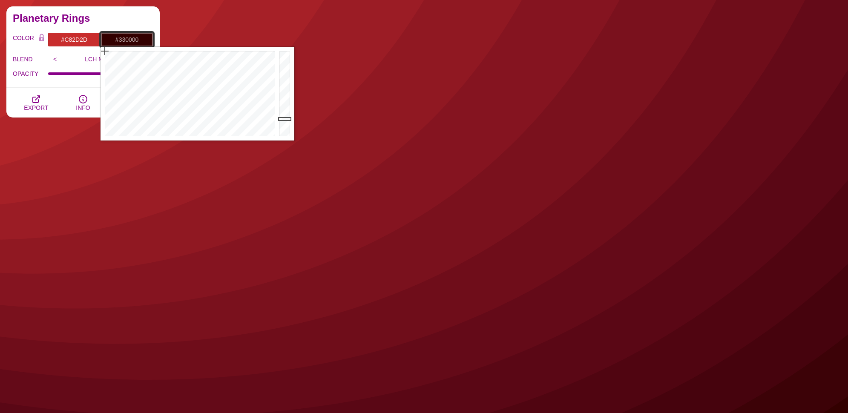
paste input "c82d2d"
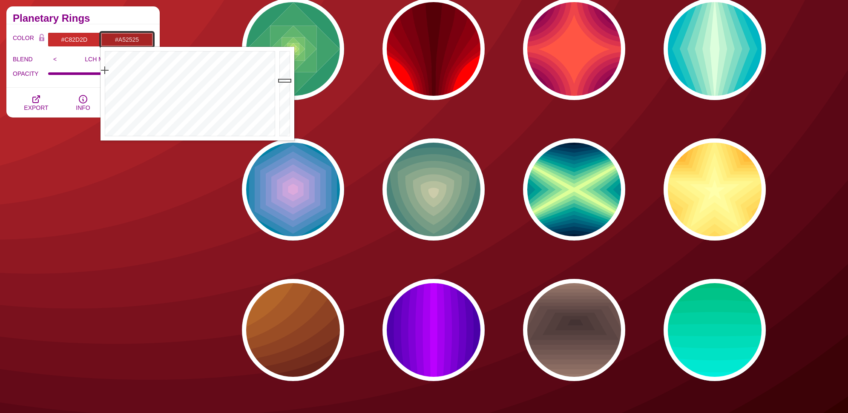
click at [286, 81] on div at bounding box center [285, 94] width 17 height 94
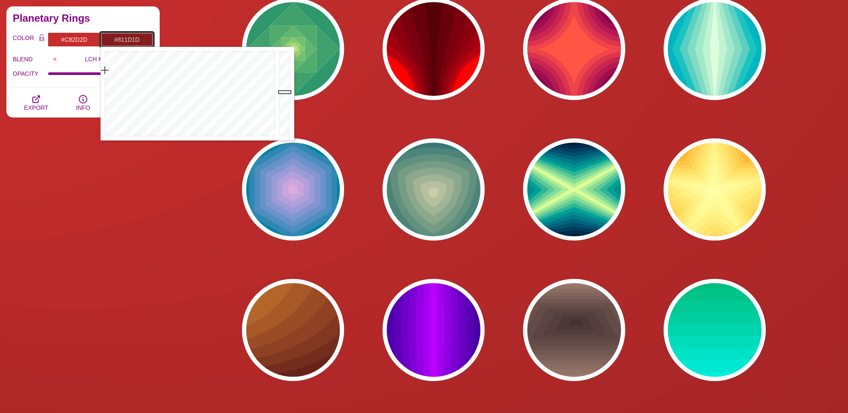
click at [284, 93] on div at bounding box center [285, 94] width 17 height 94
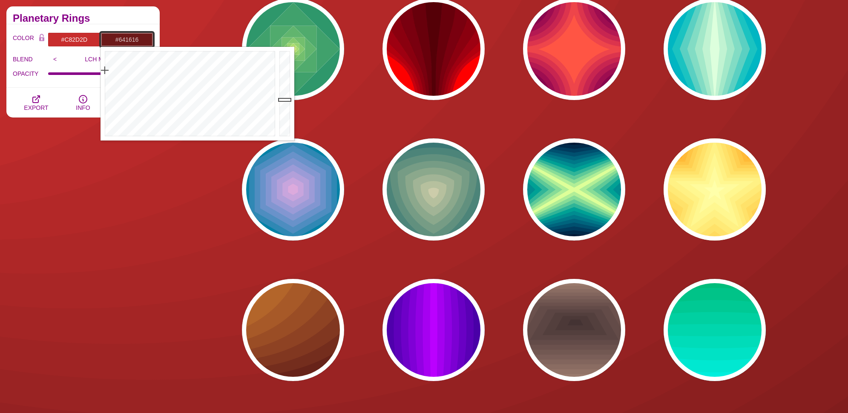
drag, startPoint x: 284, startPoint y: 93, endPoint x: 286, endPoint y: 103, distance: 9.9
click at [286, 103] on div at bounding box center [285, 94] width 17 height 94
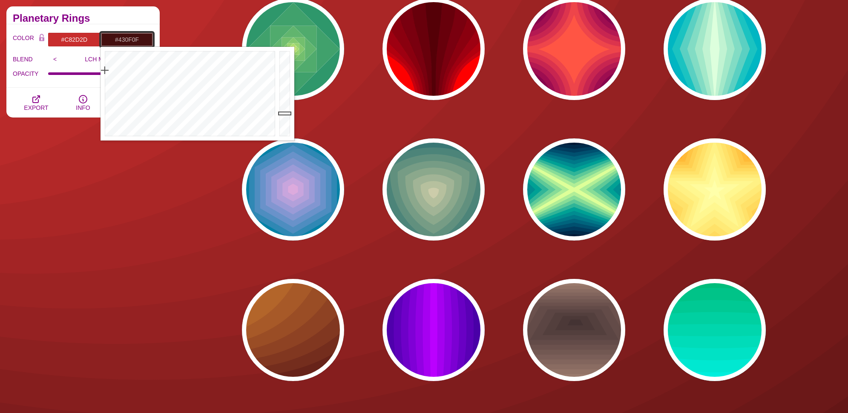
drag, startPoint x: 286, startPoint y: 103, endPoint x: 289, endPoint y: 114, distance: 11.0
click at [289, 114] on div at bounding box center [285, 94] width 17 height 94
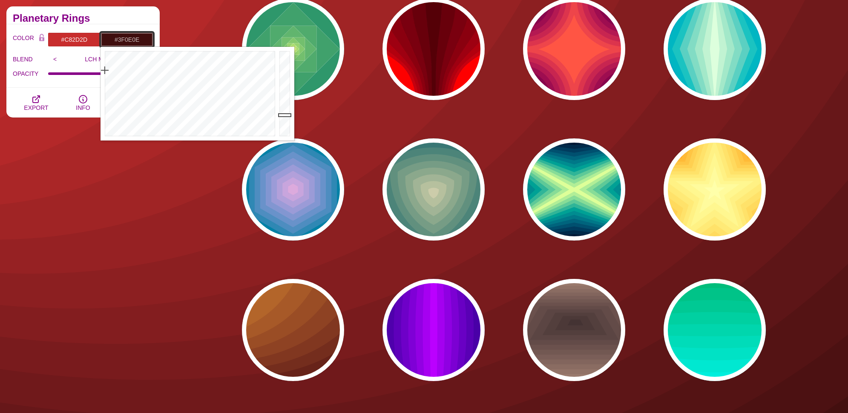
click at [288, 115] on div at bounding box center [285, 94] width 17 height 94
click at [288, 107] on div at bounding box center [285, 94] width 17 height 94
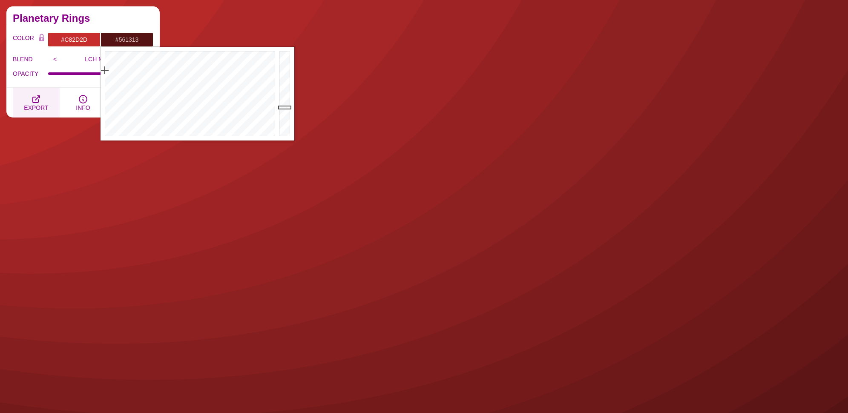
click at [41, 98] on icon "button" at bounding box center [36, 99] width 10 height 10
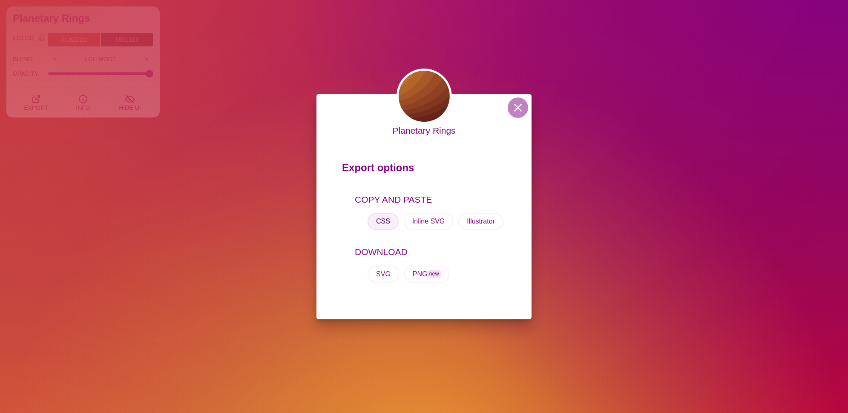
click at [382, 222] on button "CSS" at bounding box center [383, 221] width 31 height 17
click at [525, 104] on button at bounding box center [518, 108] width 20 height 20
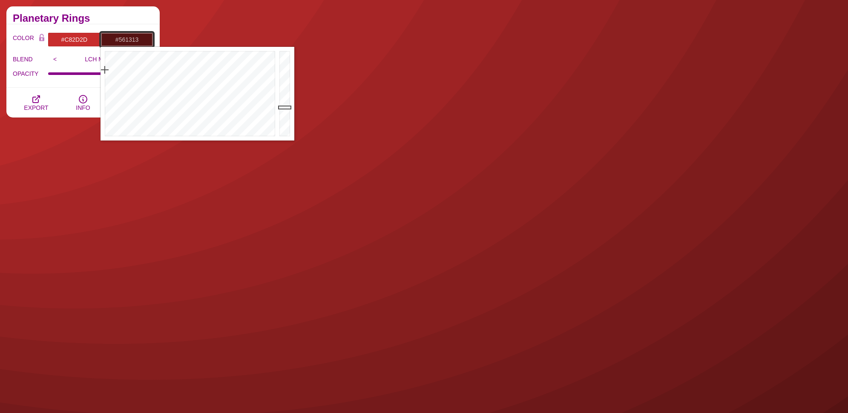
click at [128, 40] on input "#561313" at bounding box center [127, 39] width 53 height 14
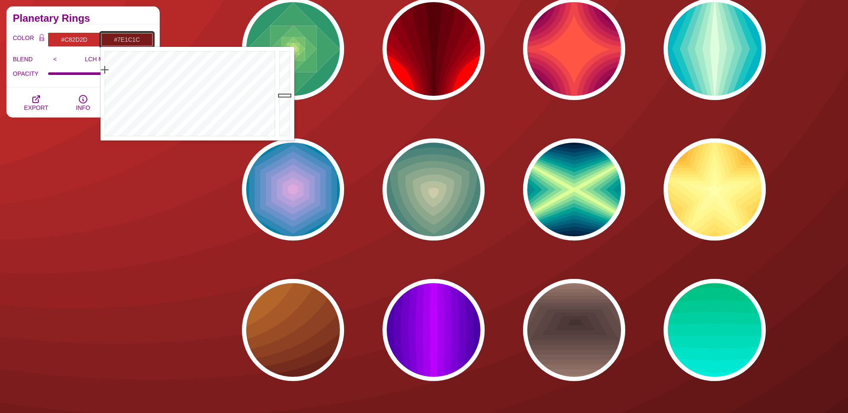
type input "#7F1C1C"
drag, startPoint x: 288, startPoint y: 108, endPoint x: 292, endPoint y: 94, distance: 14.6
click at [292, 94] on div at bounding box center [285, 94] width 17 height 94
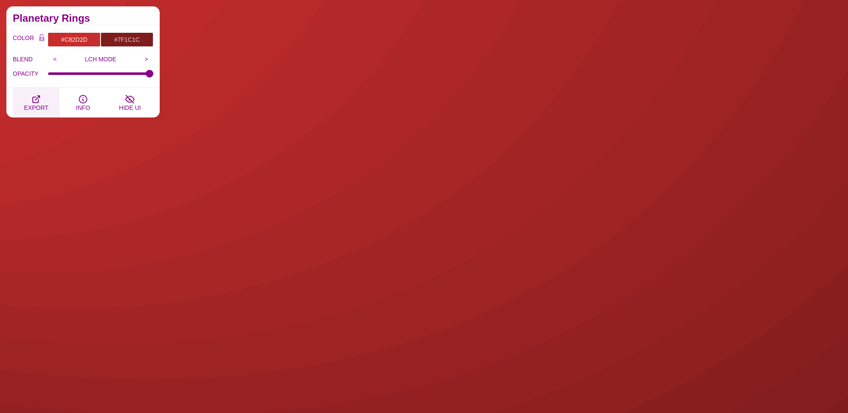
drag, startPoint x: 38, startPoint y: 105, endPoint x: 56, endPoint y: 107, distance: 17.6
click at [39, 105] on span "EXPORT" at bounding box center [36, 107] width 24 height 7
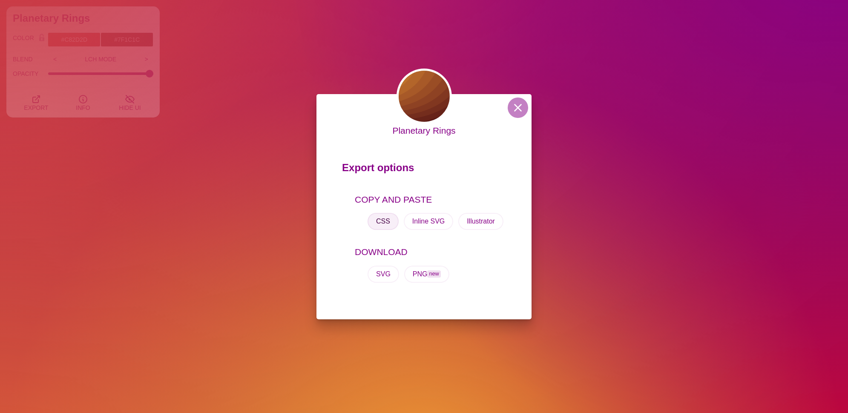
click at [396, 221] on button "CSS" at bounding box center [383, 221] width 31 height 17
